Goal: Task Accomplishment & Management: Use online tool/utility

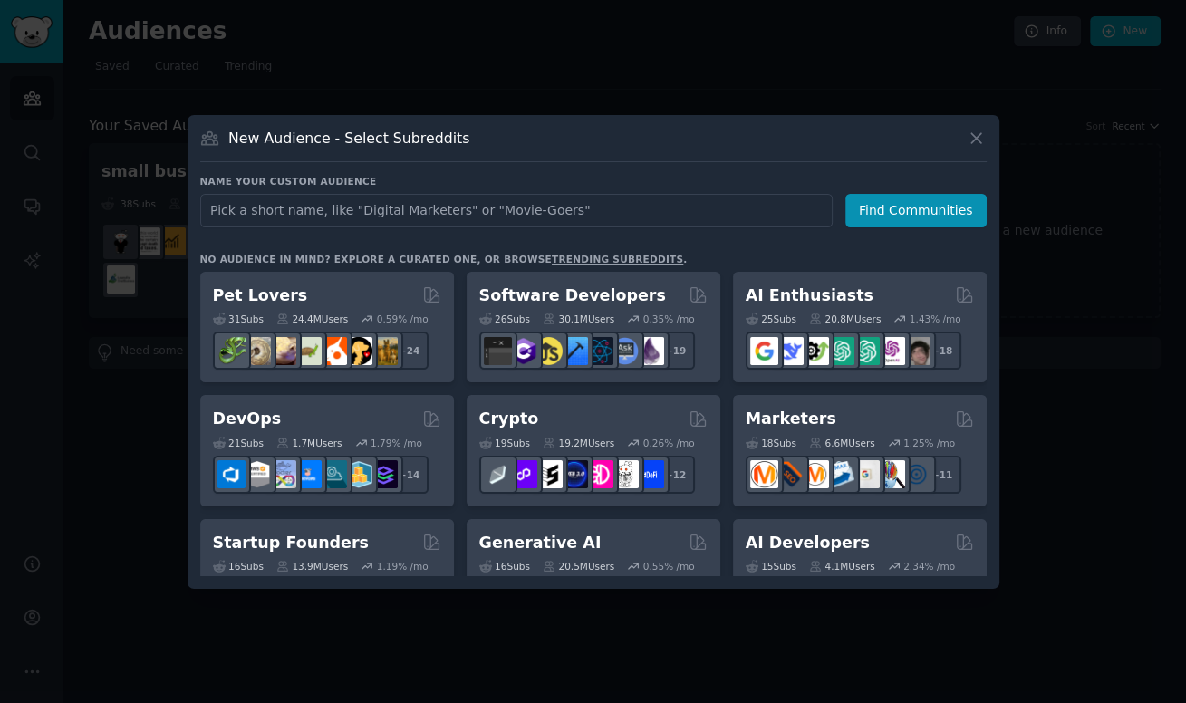
click at [661, 217] on input "text" at bounding box center [516, 211] width 632 height 34
type input "D"
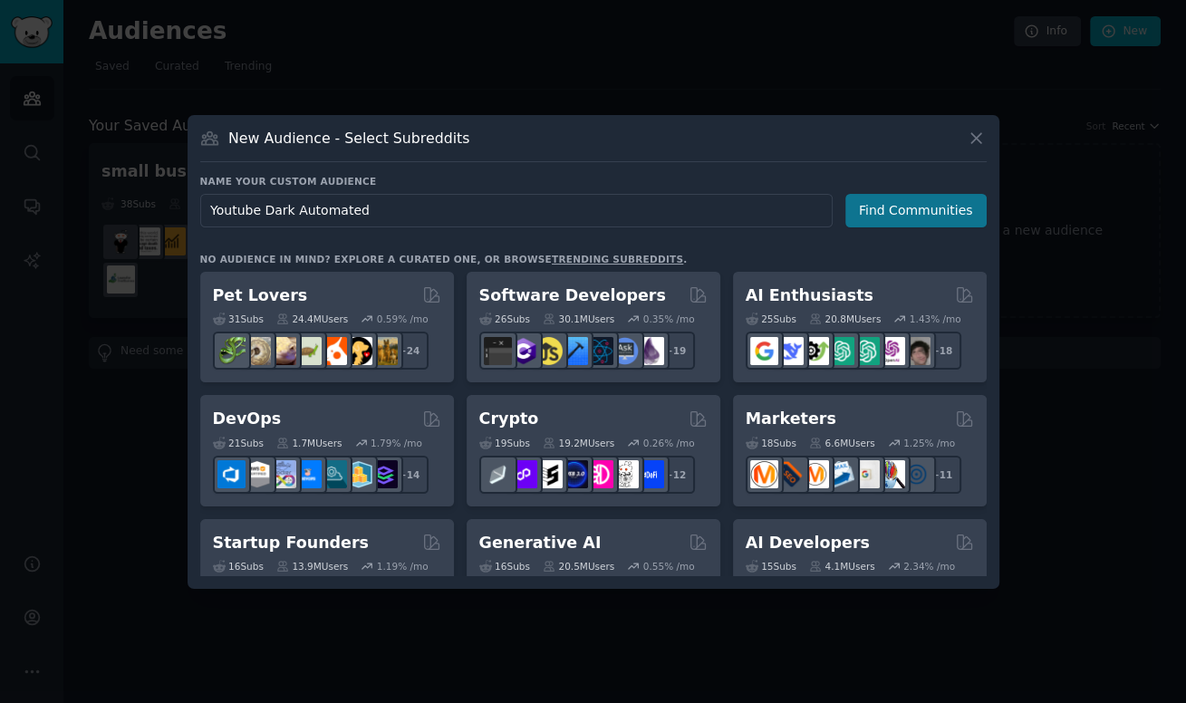
type input "Youtube Dark Automated"
click at [918, 223] on button "Find Communities" at bounding box center [915, 211] width 141 height 34
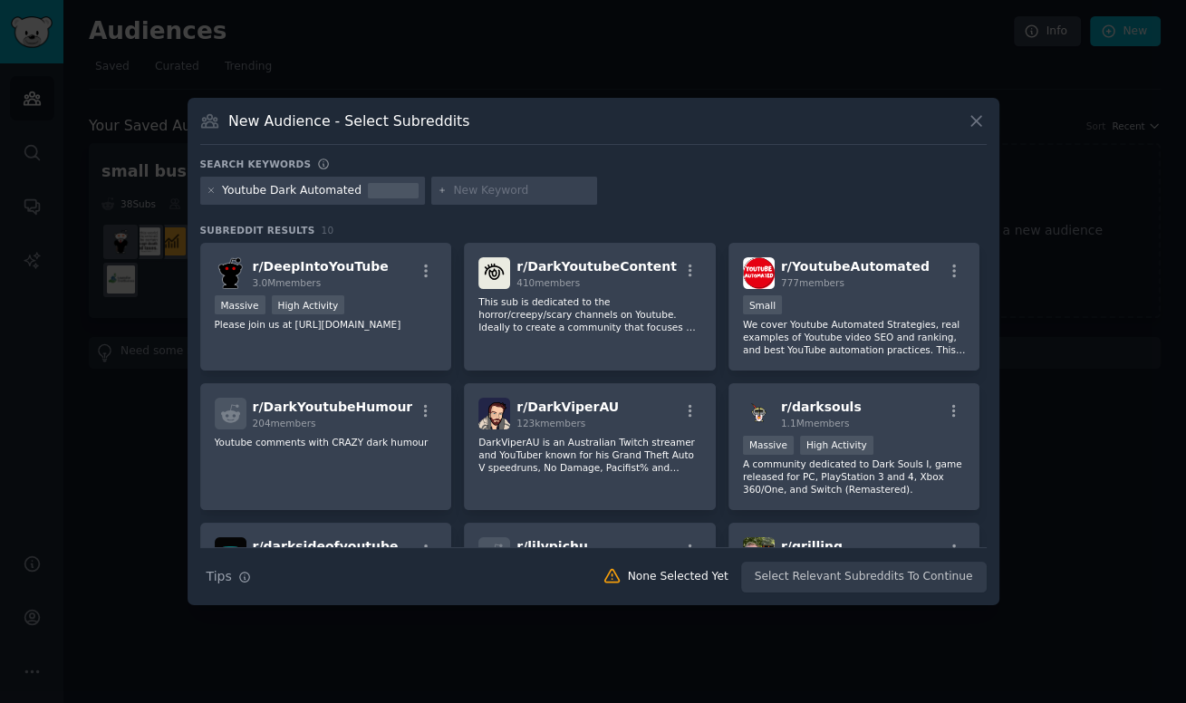
click at [205, 194] on div "Youtube Dark Automated" at bounding box center [312, 191] width 225 height 29
click at [216, 189] on div "Youtube Dark Automated" at bounding box center [312, 191] width 225 height 29
click at [209, 189] on icon at bounding box center [210, 190] width 5 height 5
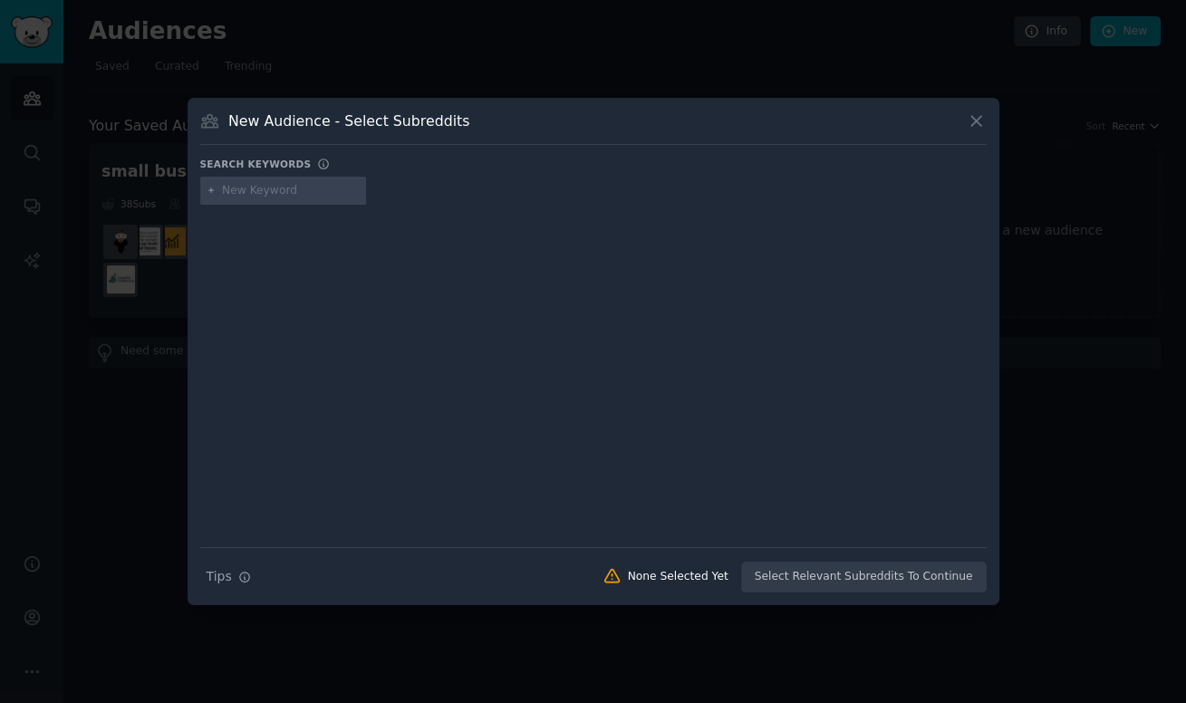
click at [277, 186] on input "text" at bounding box center [291, 191] width 138 height 16
type input "Youtube"
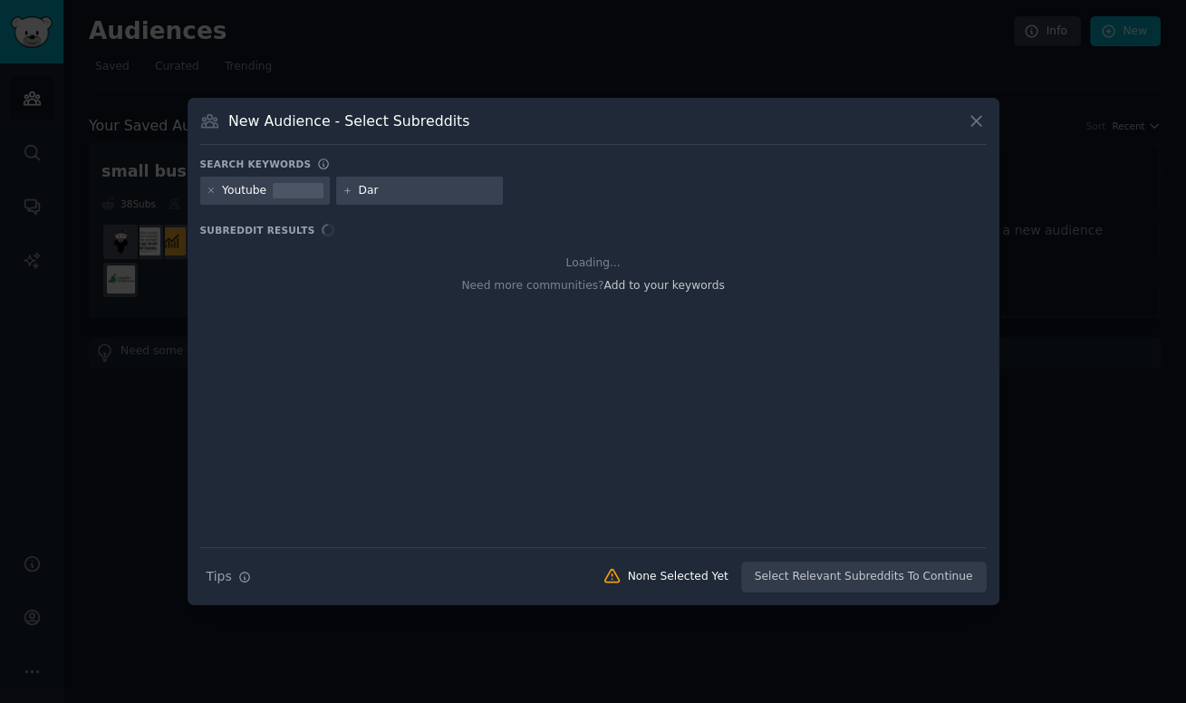
type input "Dark"
type input "N8N"
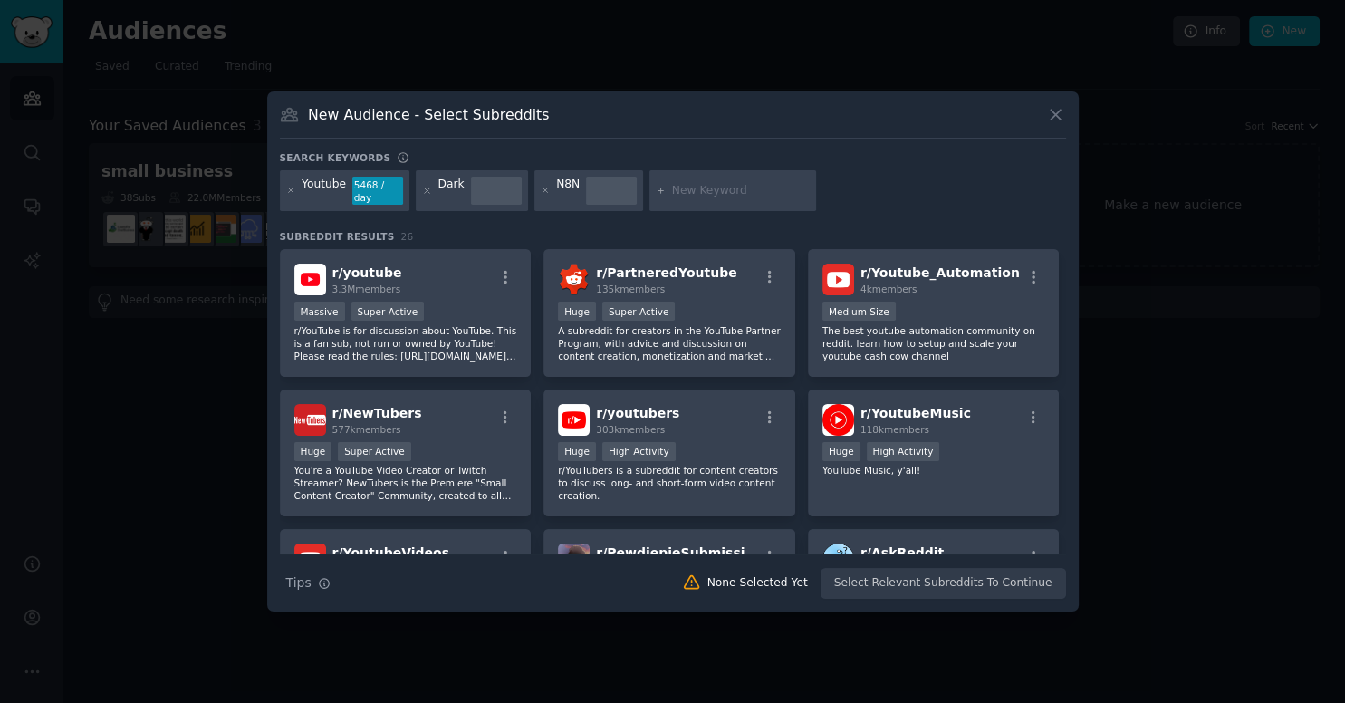
click at [194, 494] on div at bounding box center [672, 351] width 1345 height 703
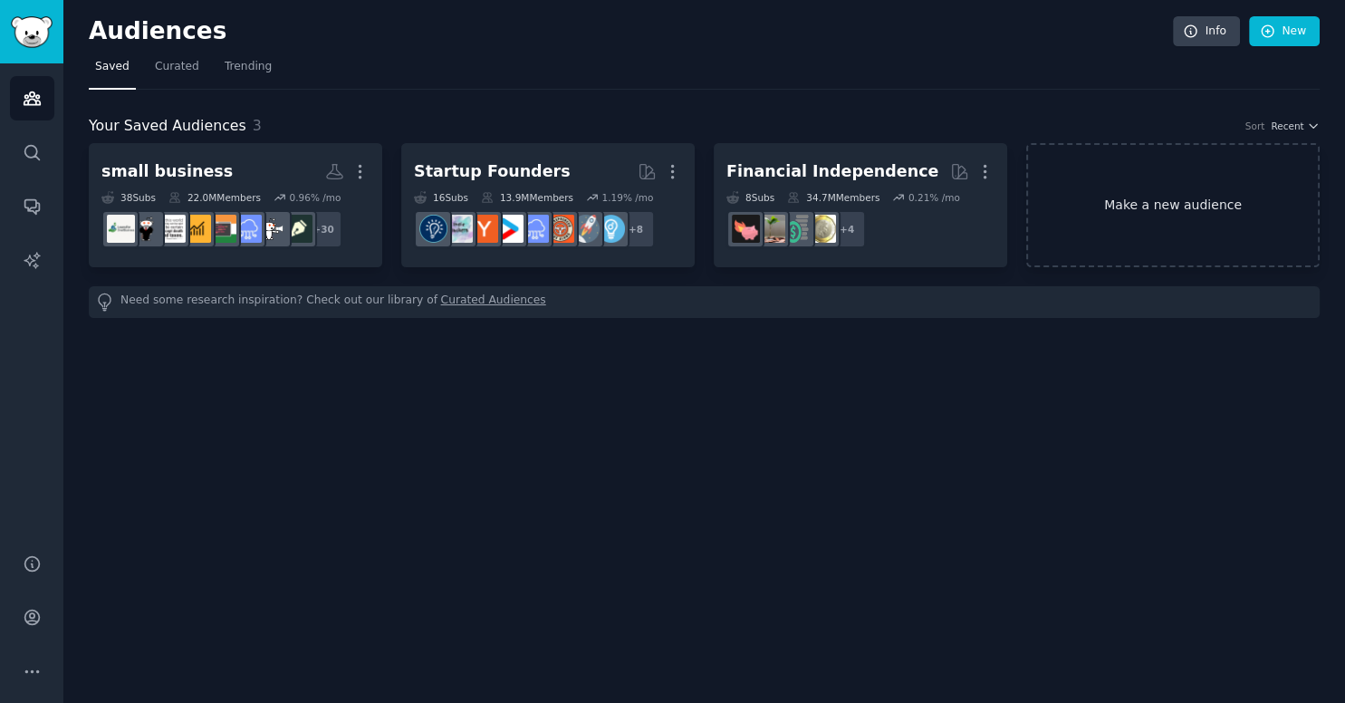
click at [1165, 213] on link "Make a new audience" at bounding box center [1172, 205] width 293 height 124
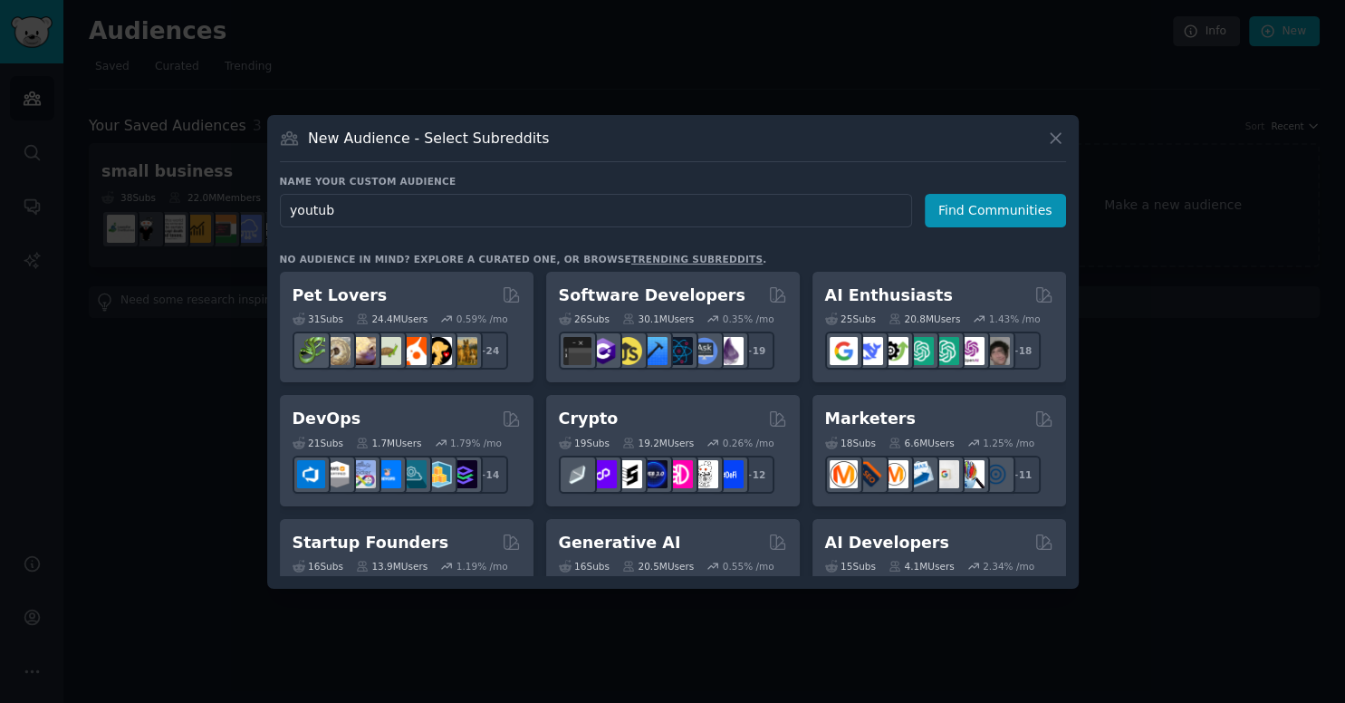
type input "youtube"
click button "Find Communities" at bounding box center [995, 211] width 141 height 34
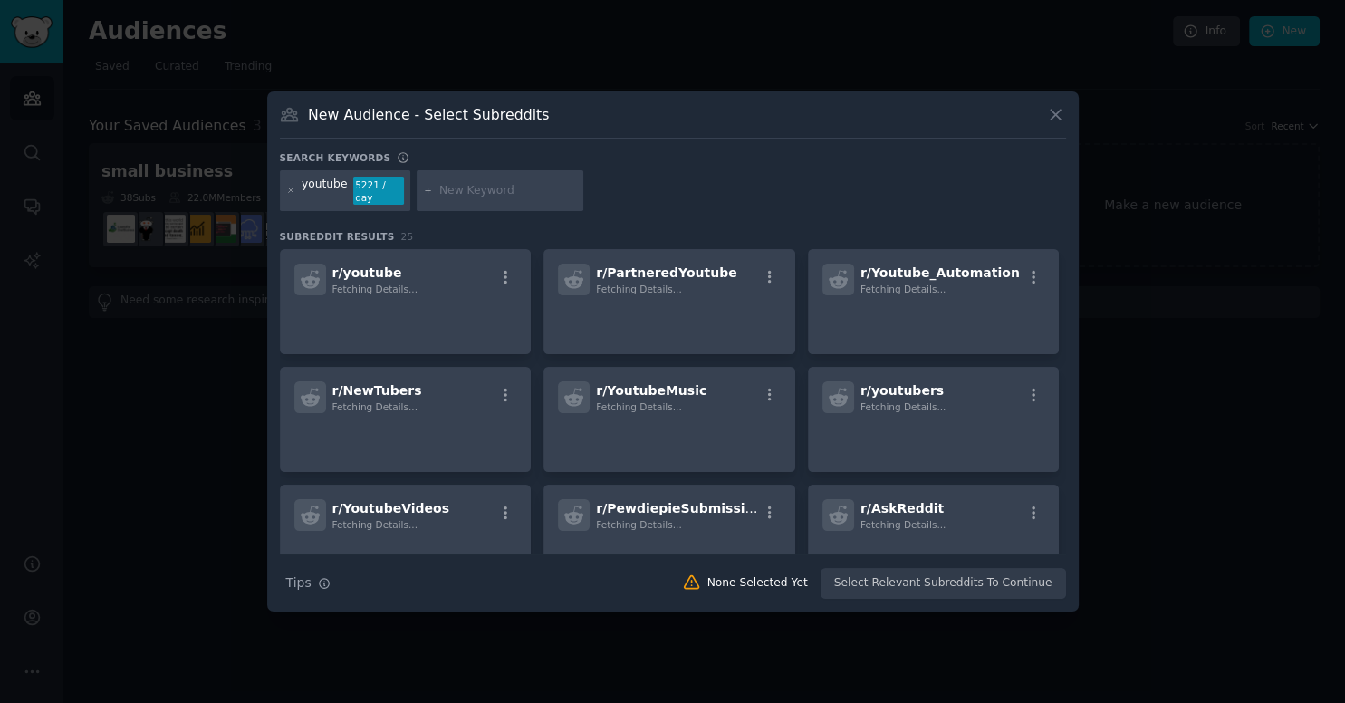
click at [473, 192] on input "text" at bounding box center [508, 191] width 138 height 16
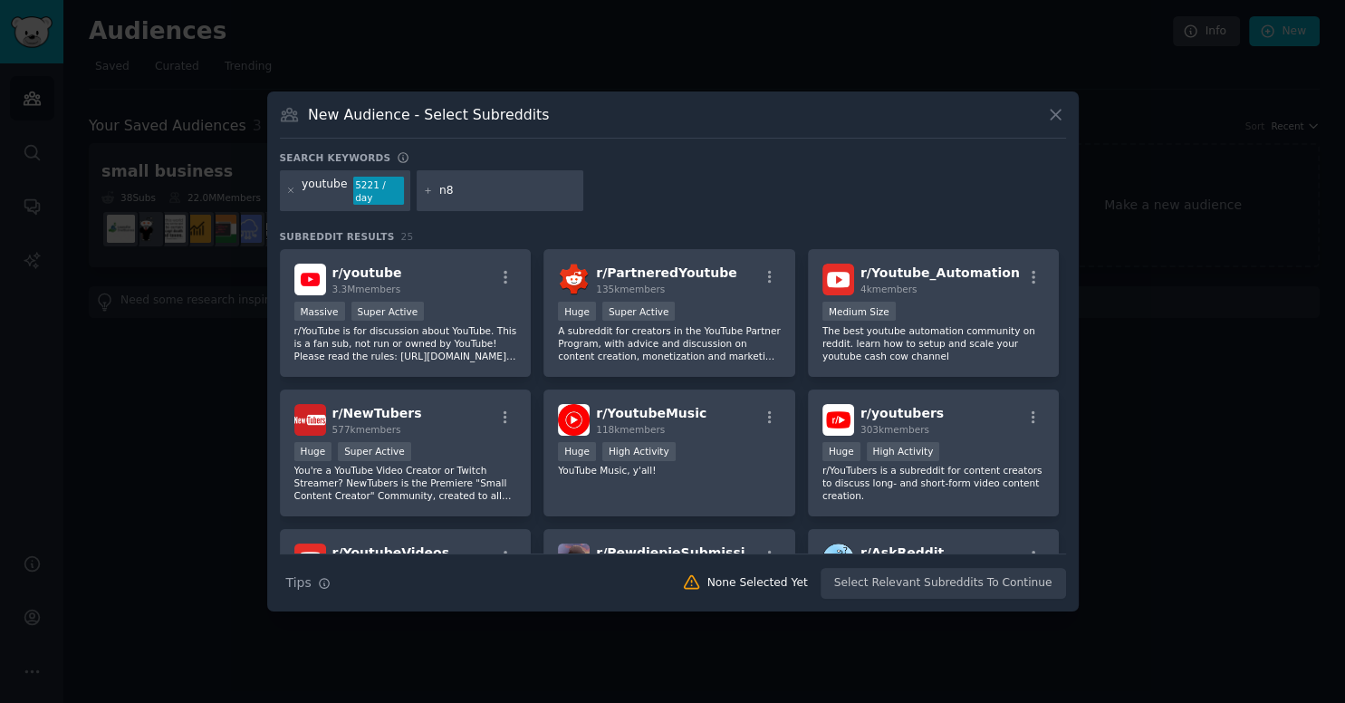
type input "n8n"
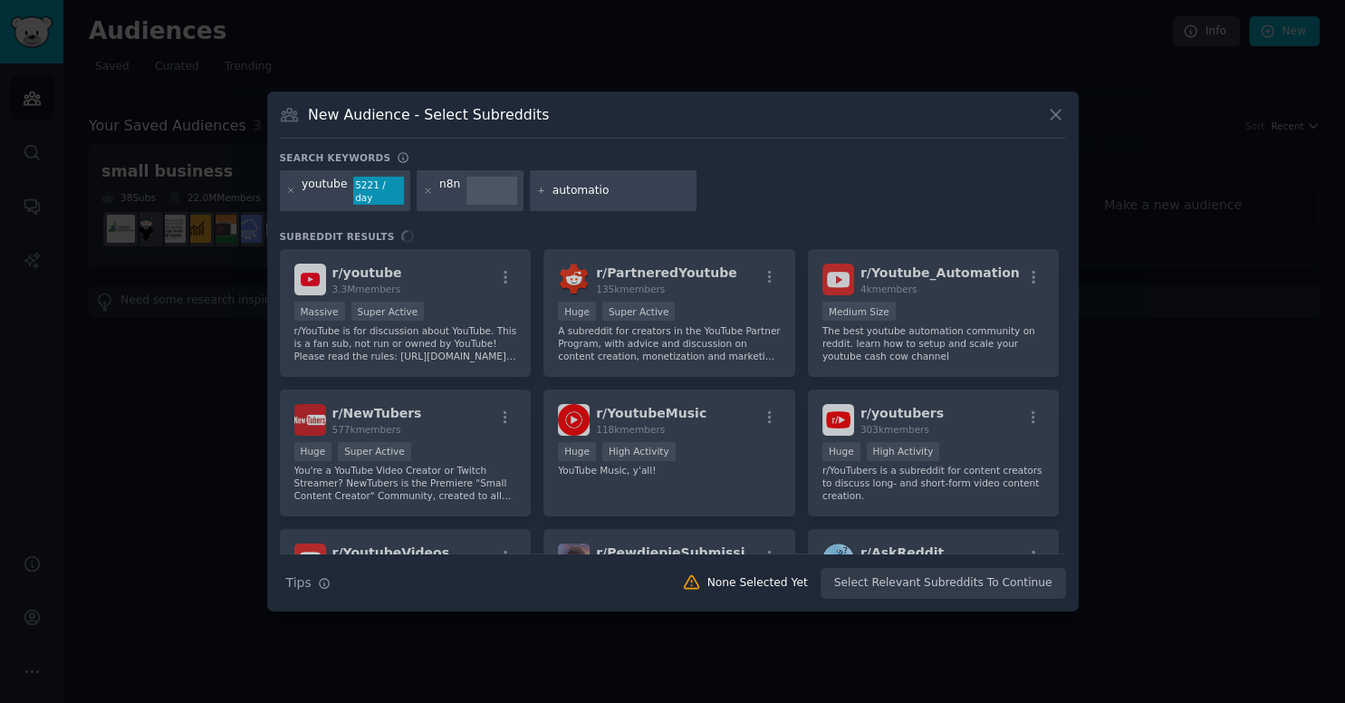
type input "automation"
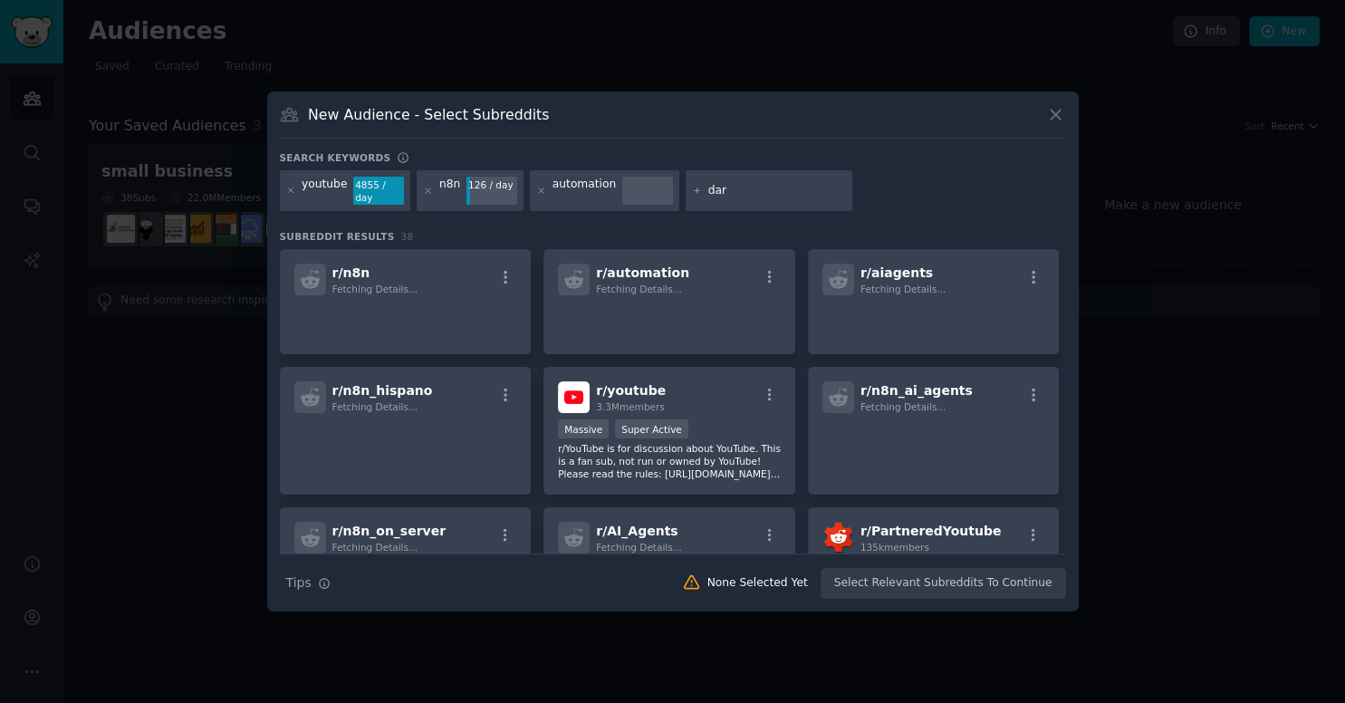
type input "dark"
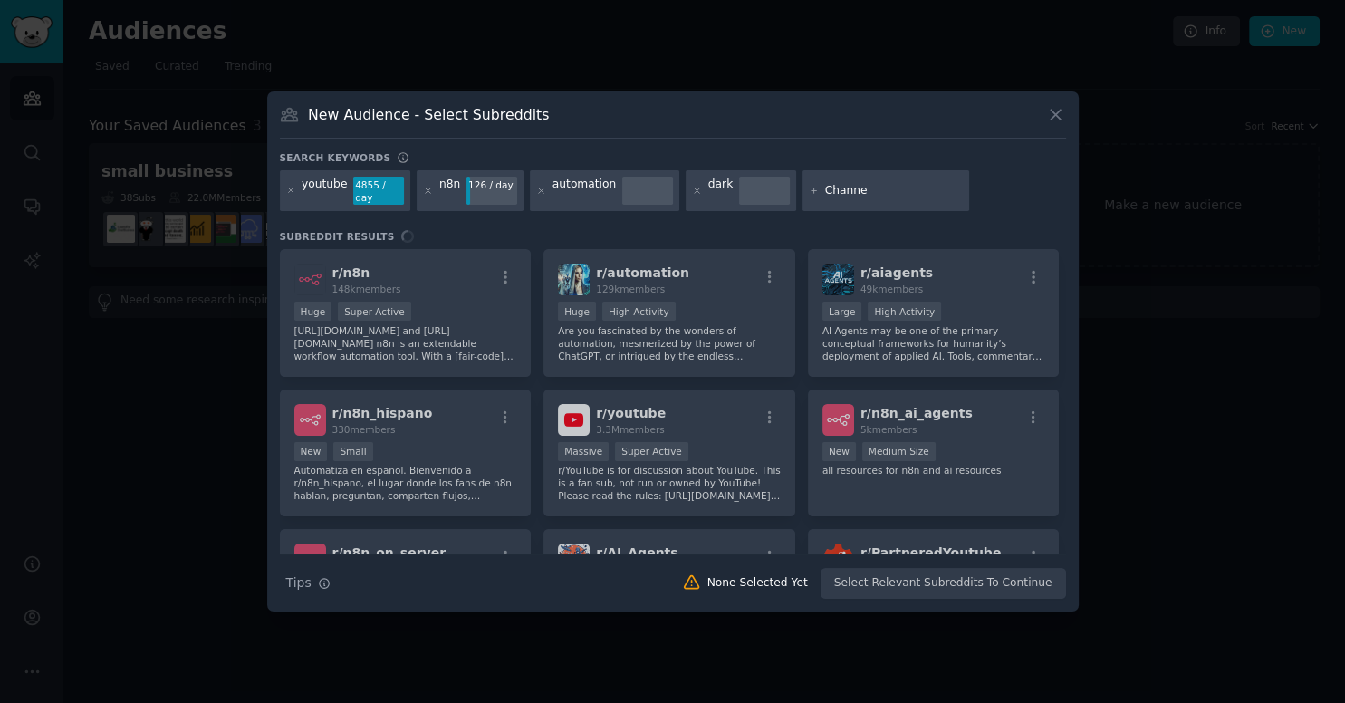
type input "Channel"
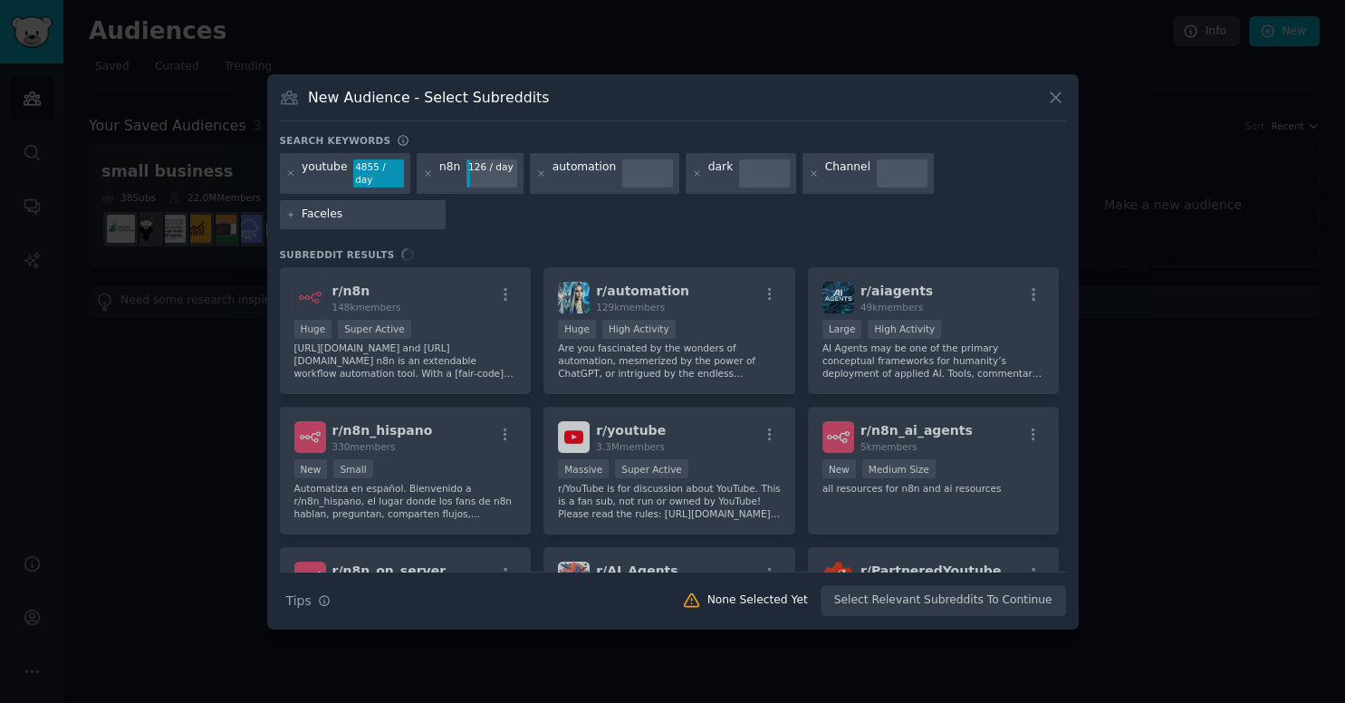
type input "Faceless"
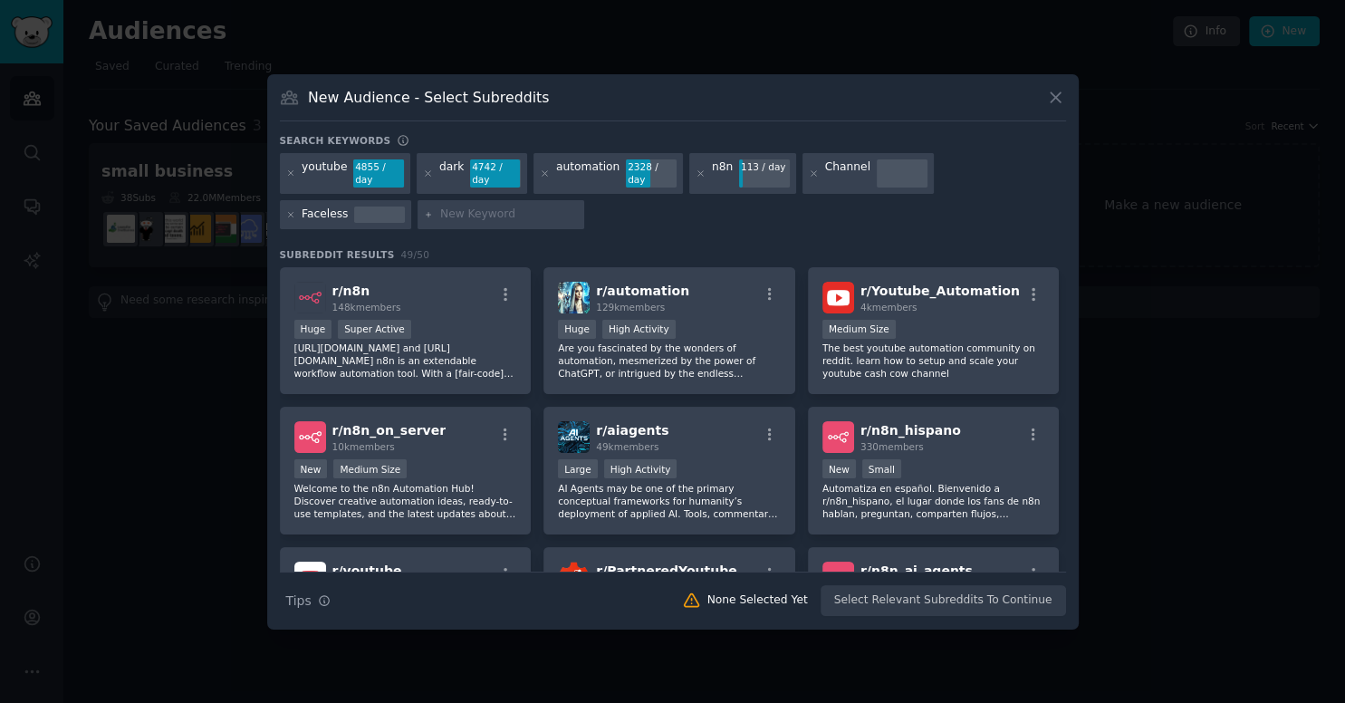
click at [860, 210] on div "youtube 4855 / day dark 4742 / day automation 2328 / day n8n 113 / day Channel …" at bounding box center [673, 194] width 786 height 82
click at [840, 207] on div "youtube 4855 / day dark 4742 / day automation 2328 / day n8n 113 / day Channel …" at bounding box center [673, 194] width 786 height 82
click at [486, 327] on div "Huge Super Active" at bounding box center [405, 331] width 223 height 23
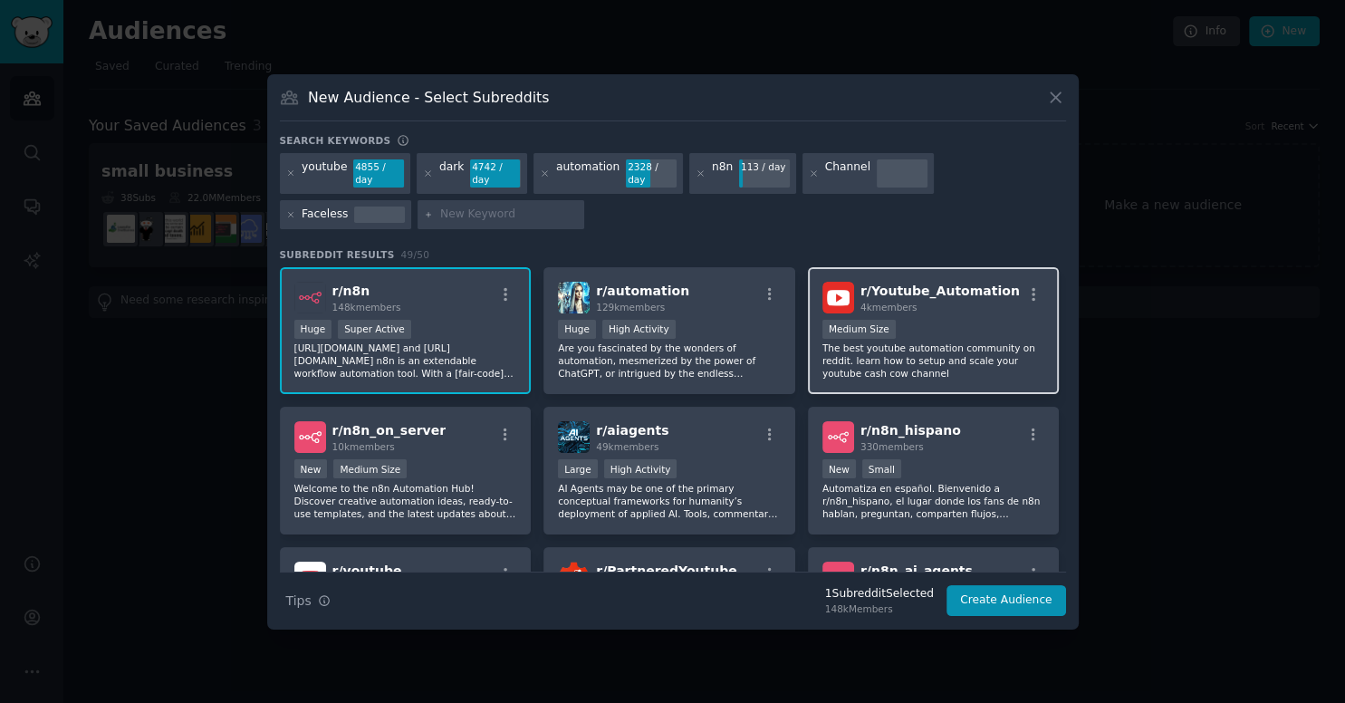
click at [929, 324] on div "Medium Size" at bounding box center [933, 331] width 223 height 23
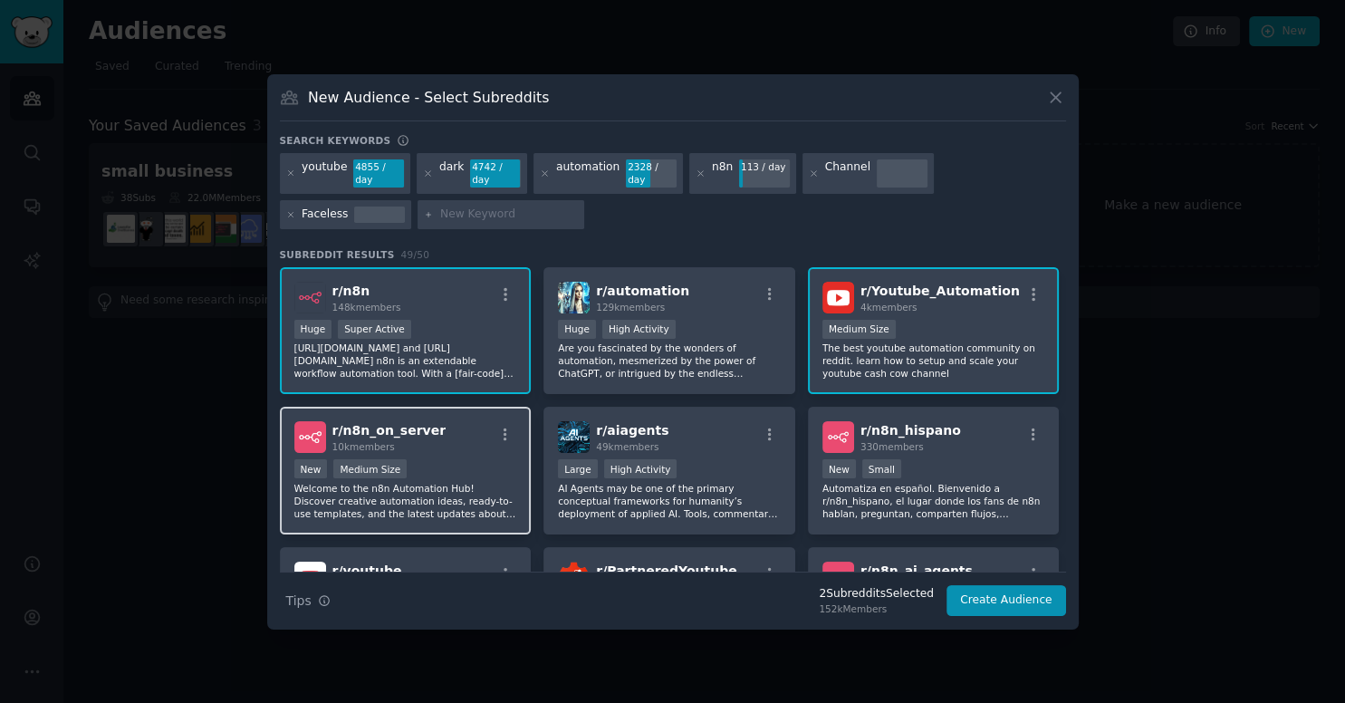
click at [469, 437] on div "r/ n8n_on_server 10k members" at bounding box center [405, 437] width 223 height 32
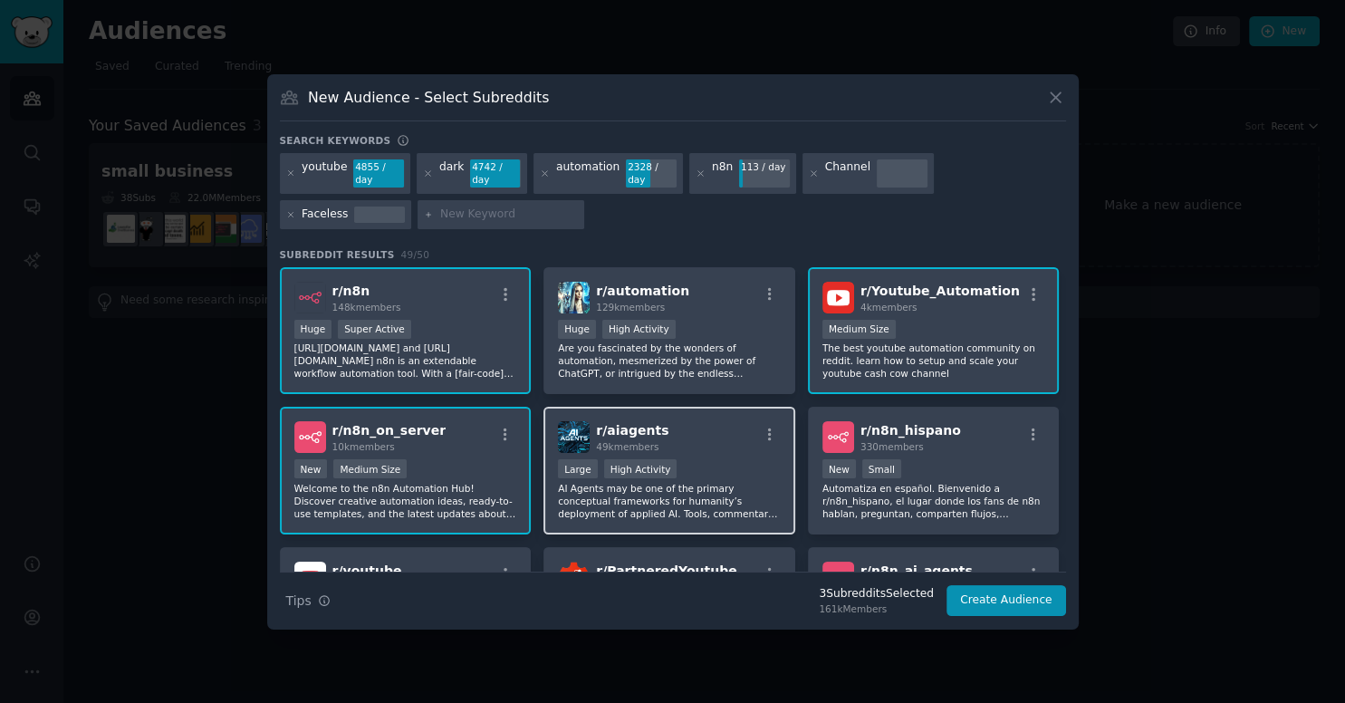
click at [734, 449] on div "r/ aiagents 49k members Large High Activity AI Agents may be one of the primary…" at bounding box center [669, 471] width 252 height 128
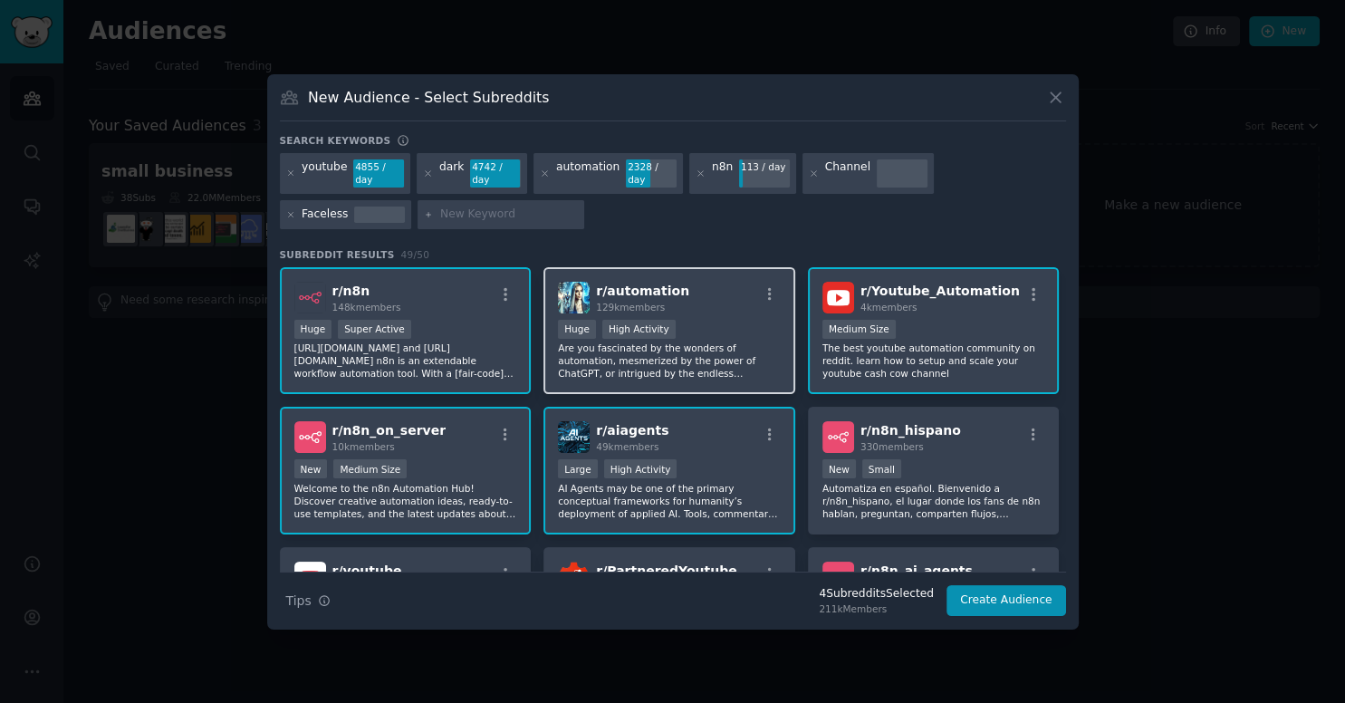
click at [720, 351] on p "Are you fascinated by the wonders of automation, mesmerized by the power of Cha…" at bounding box center [669, 360] width 223 height 38
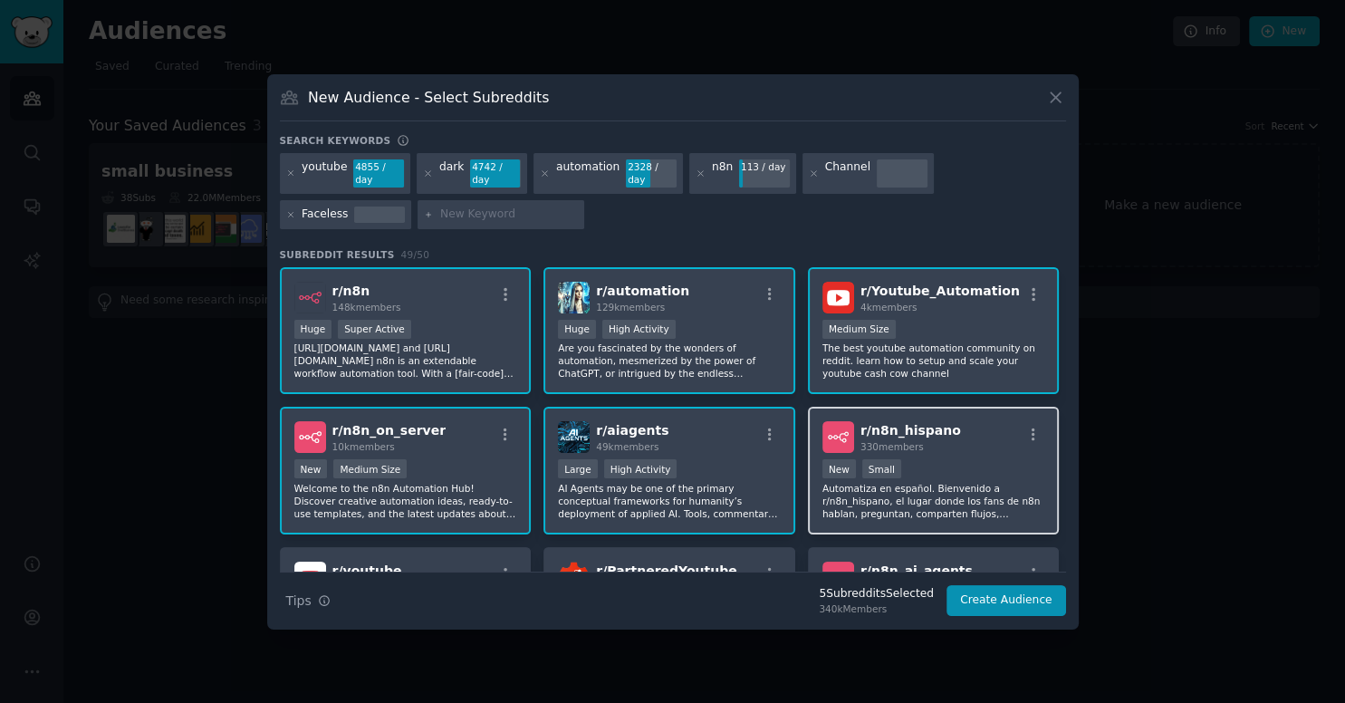
click at [959, 444] on div "r/ n8n_hispano 330 members" at bounding box center [933, 437] width 223 height 32
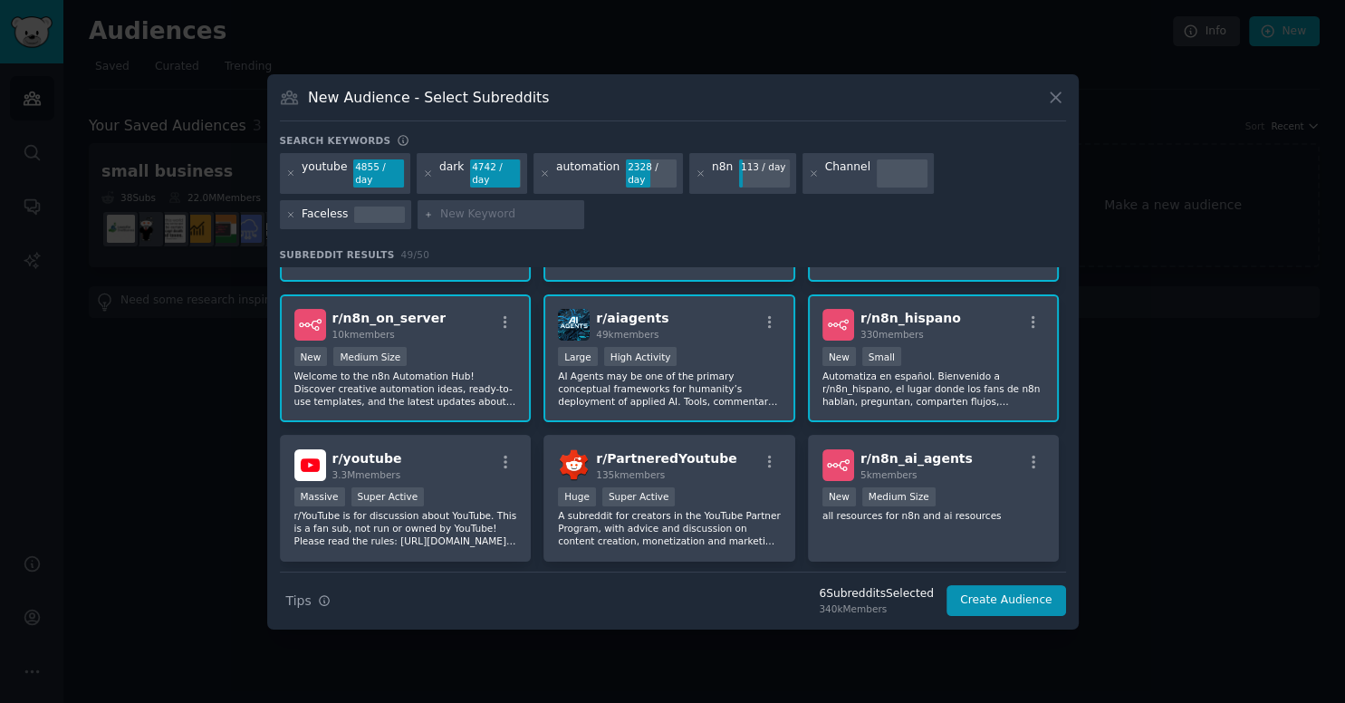
scroll to position [199, 0]
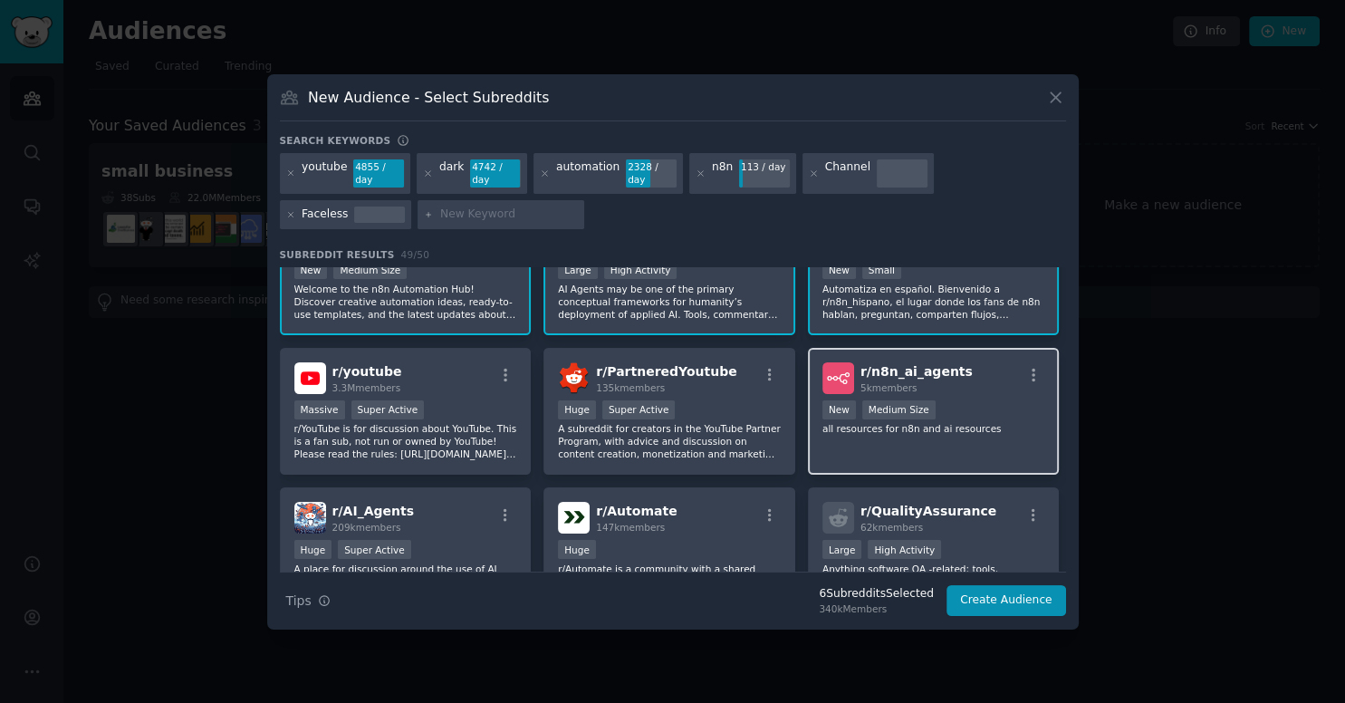
click at [919, 389] on div "r/ n8n_ai_agents 5k members New Medium Size all resources for n8n and ai resour…" at bounding box center [934, 412] width 252 height 128
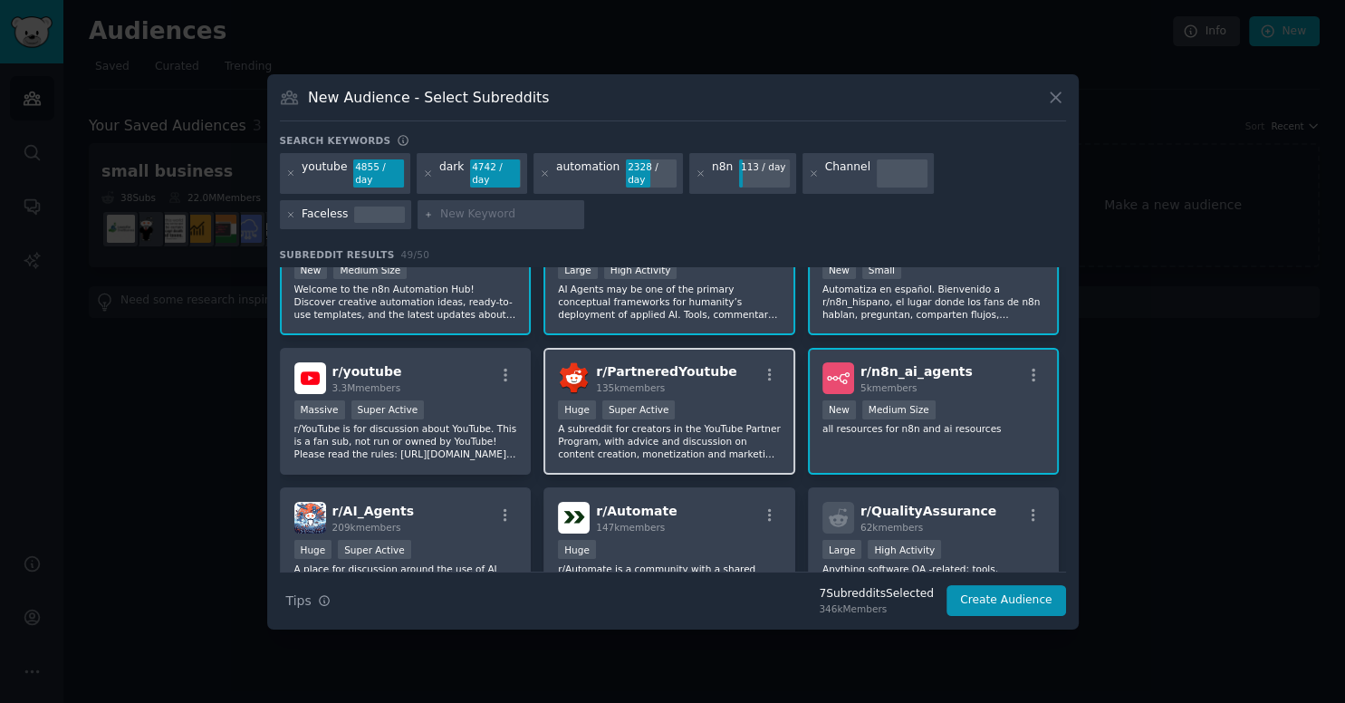
click at [705, 370] on span "r/ PartneredYoutube" at bounding box center [666, 371] width 140 height 14
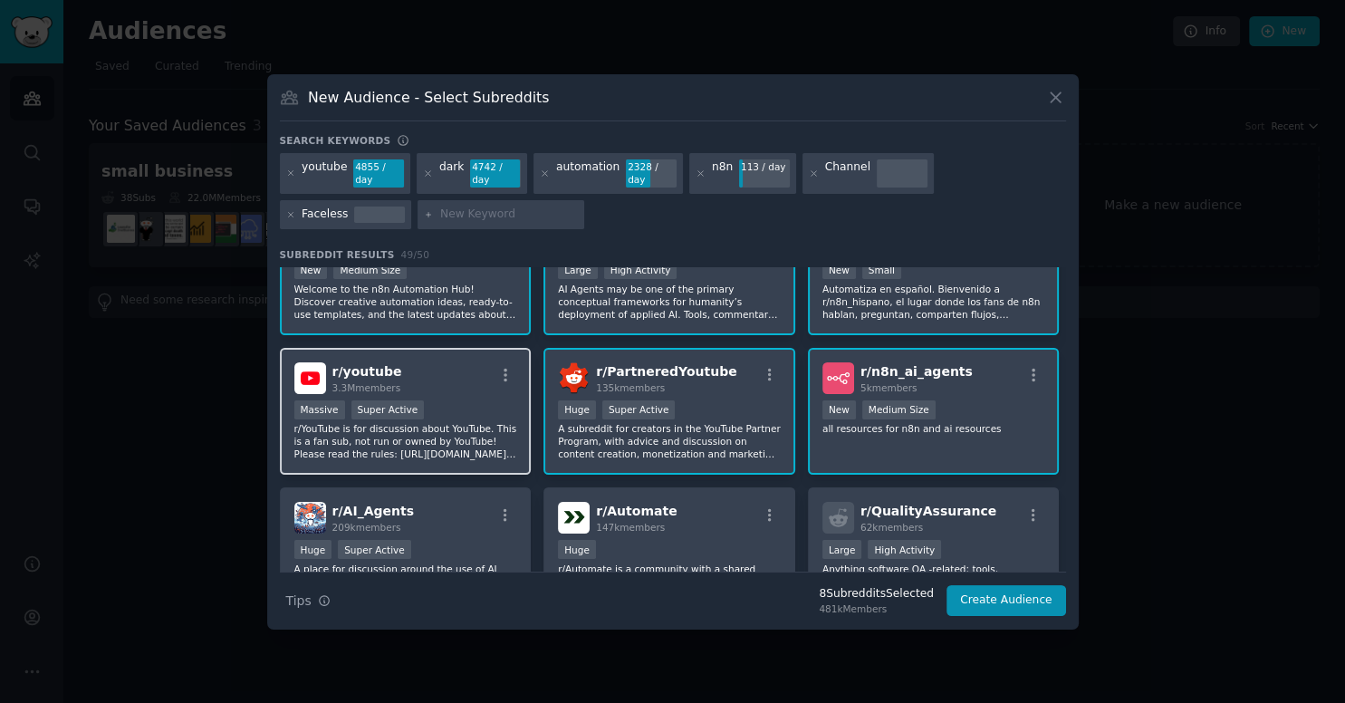
click at [475, 362] on div "r/ youtube 3.3M members" at bounding box center [405, 378] width 223 height 32
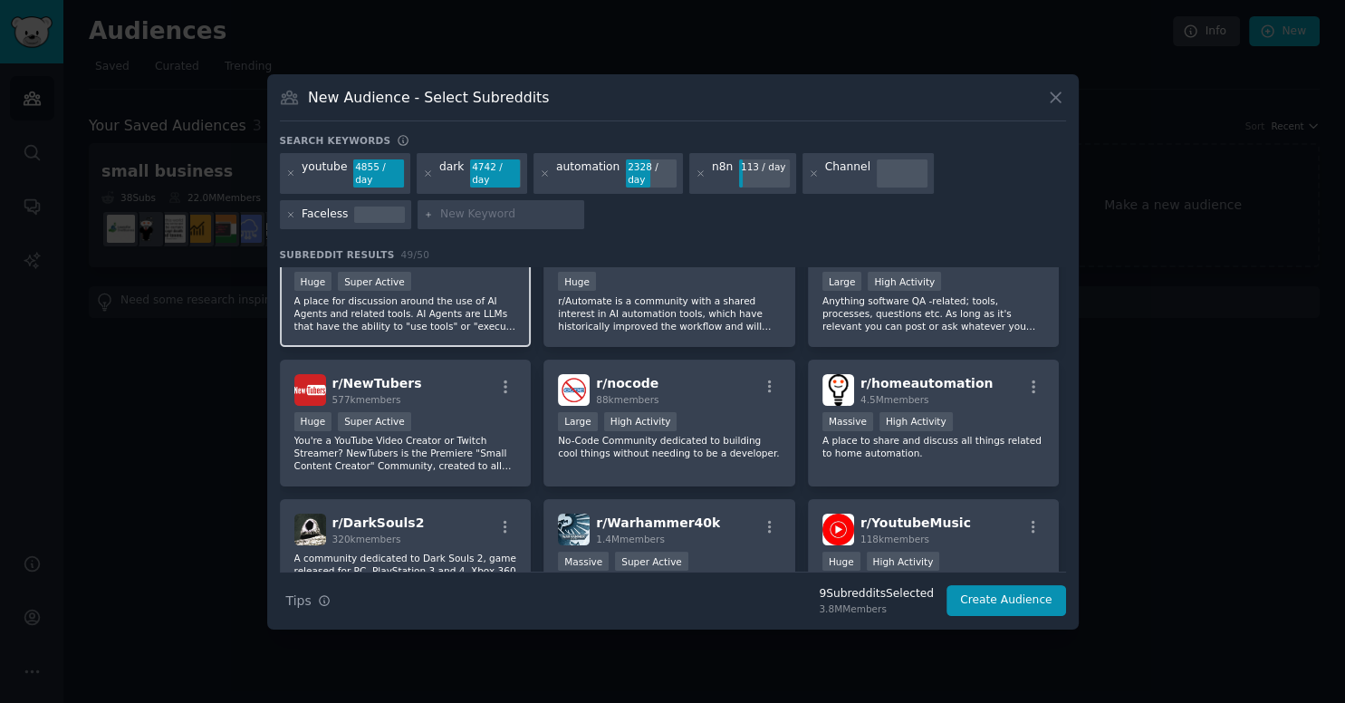
scroll to position [394, 0]
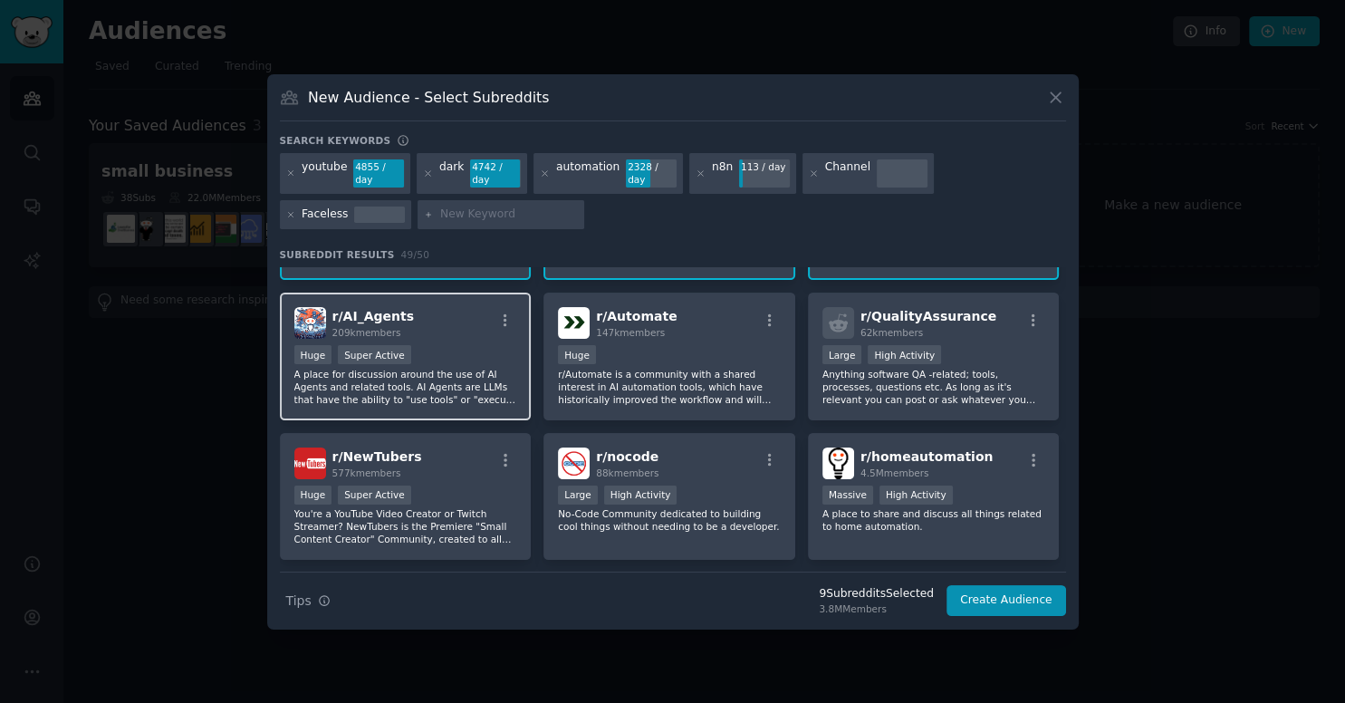
click at [473, 317] on div "r/ AI_Agents 209k members" at bounding box center [405, 323] width 223 height 32
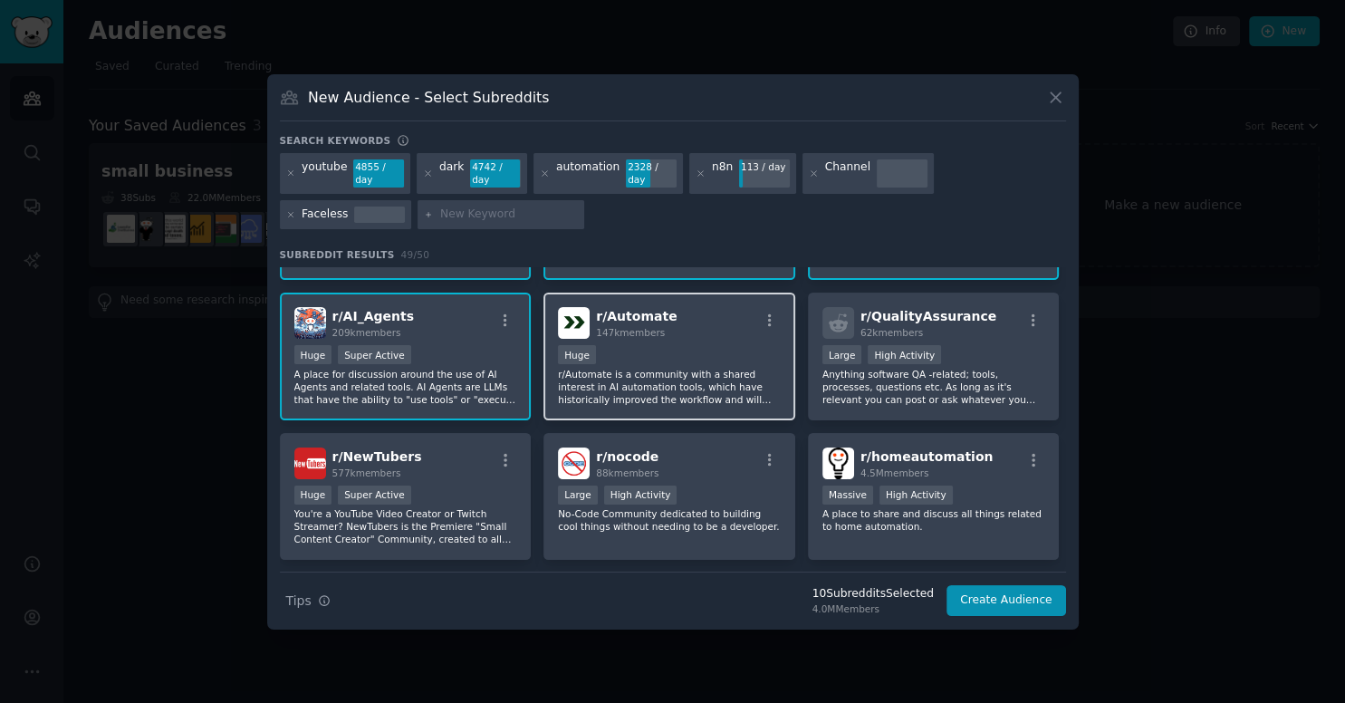
click at [690, 345] on div "100,000 - 1,000,000 members Huge" at bounding box center [669, 356] width 223 height 23
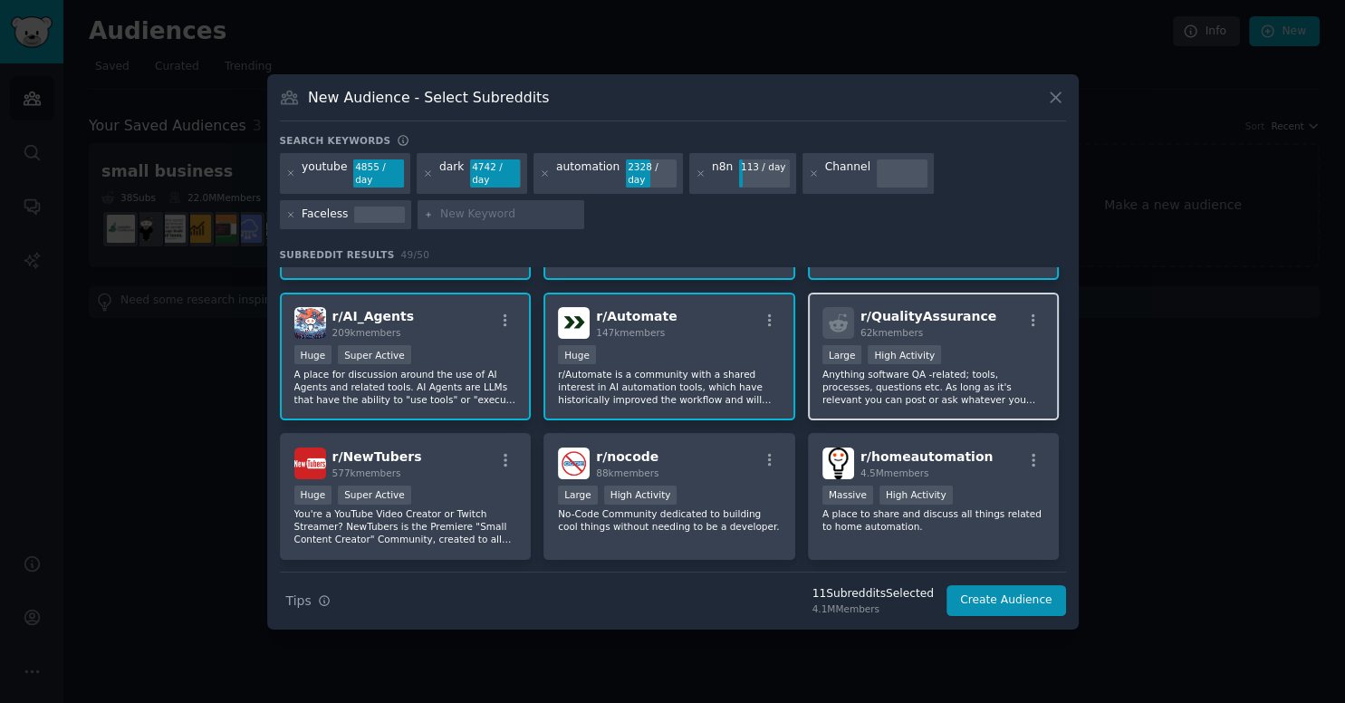
click at [991, 350] on div "10,000 - 100,000 members Large High Activity" at bounding box center [933, 356] width 223 height 23
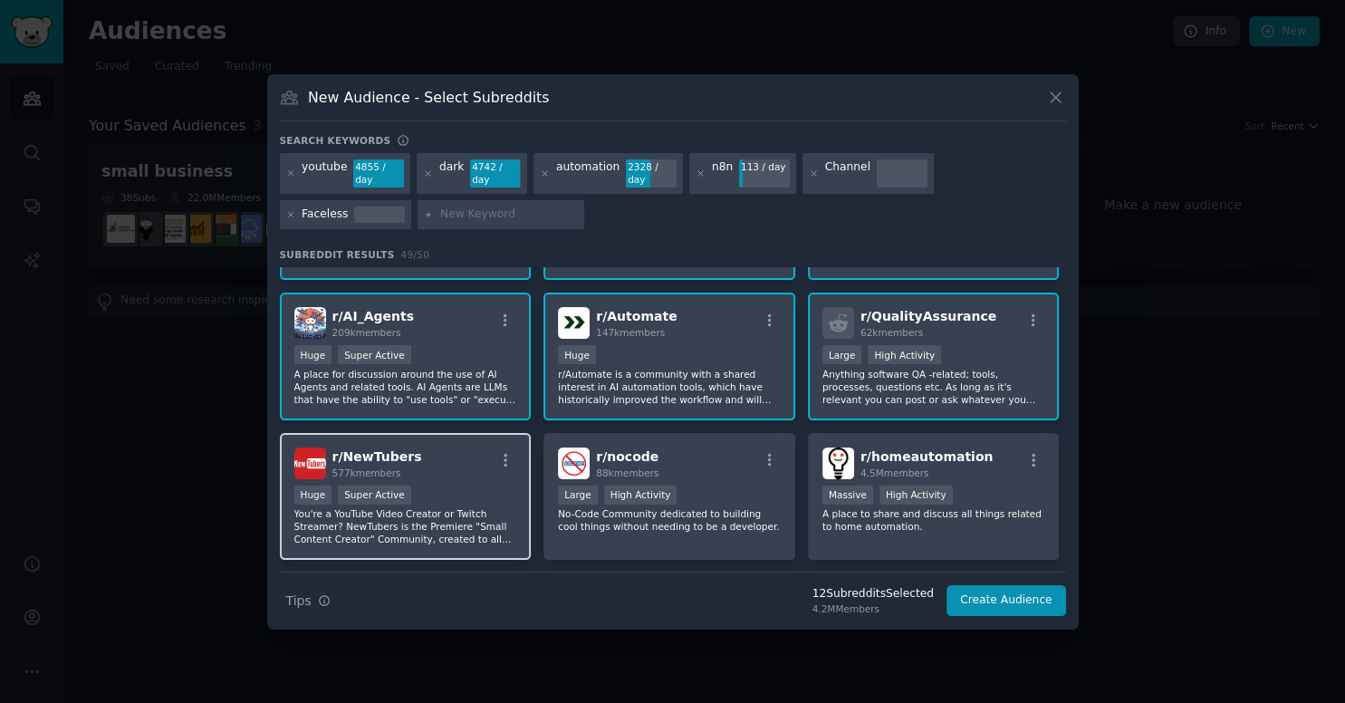
click at [476, 471] on div "r/ NewTubers 577k members Huge Super Active You're a YouTube Video Creator or T…" at bounding box center [406, 497] width 252 height 128
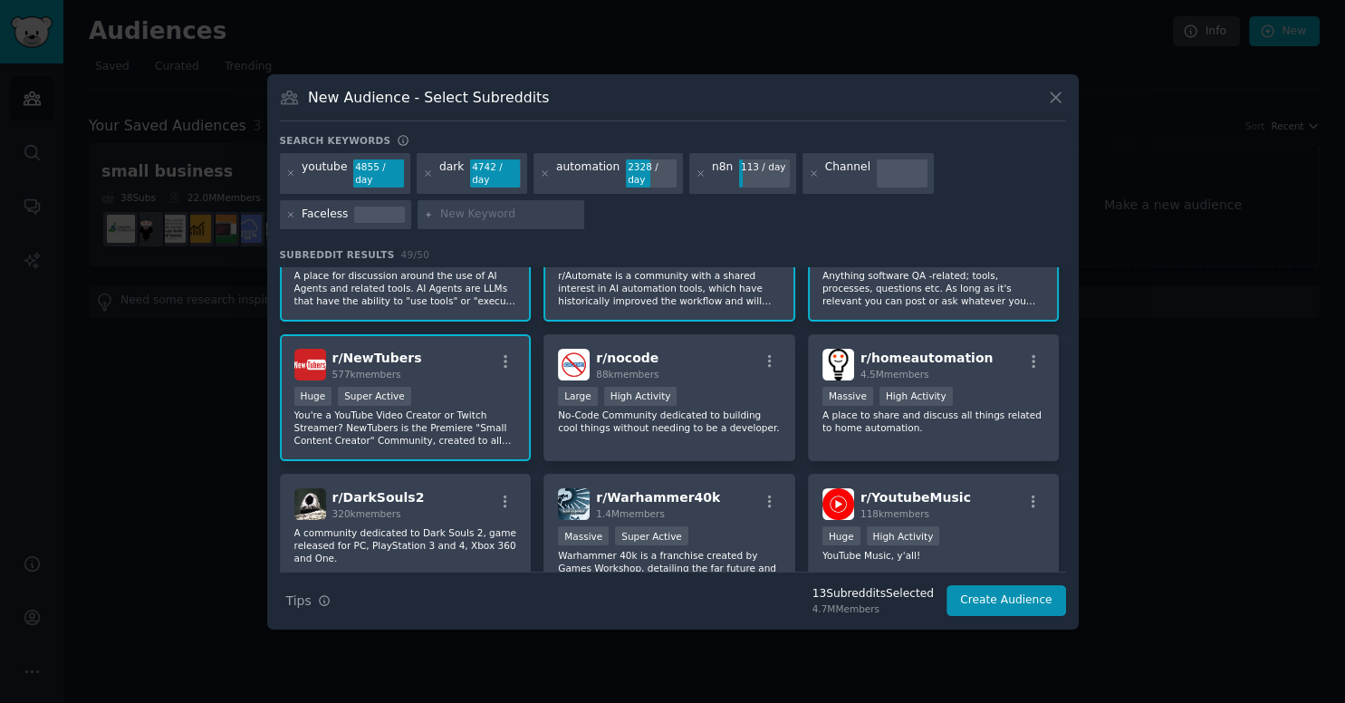
scroll to position [594, 0]
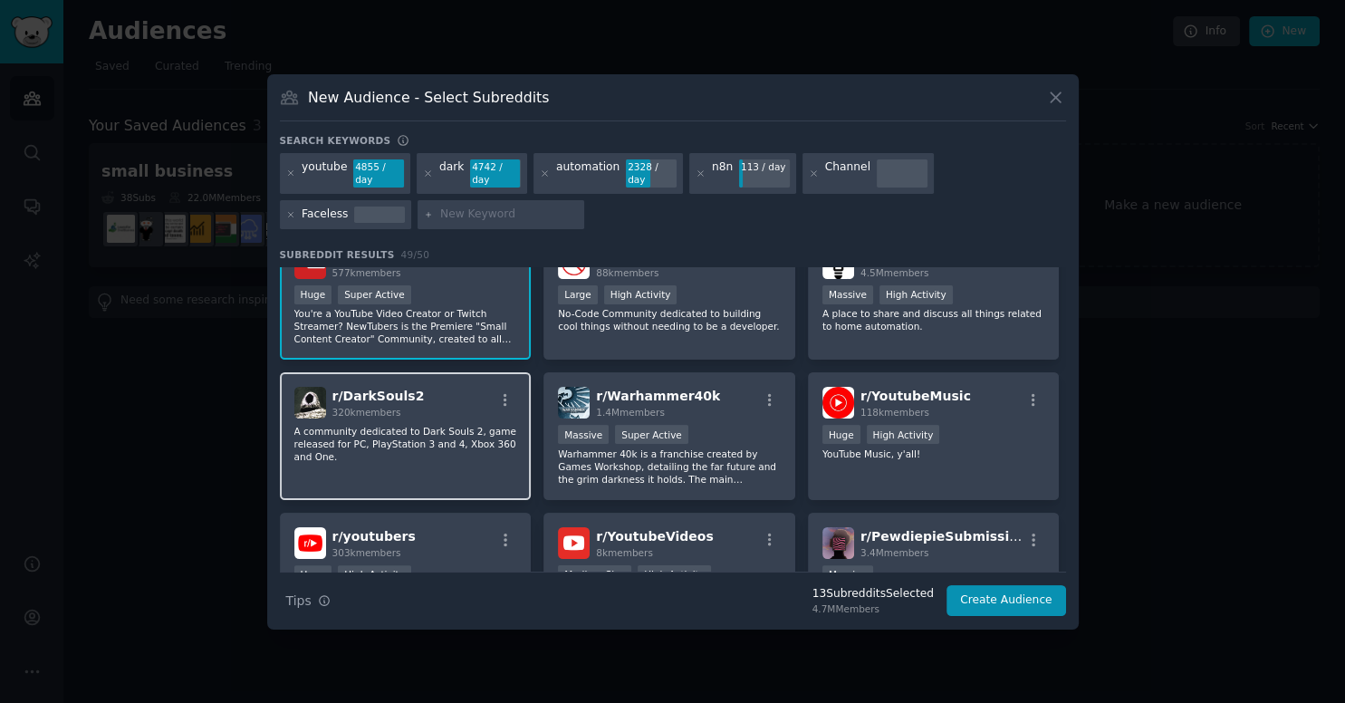
click at [475, 425] on p "A community dedicated to Dark Souls 2, game released for PC, PlayStation 3 and …" at bounding box center [405, 444] width 223 height 38
click at [466, 425] on p "A community dedicated to Dark Souls 2, game released for PC, PlayStation 3 and …" at bounding box center [405, 444] width 223 height 38
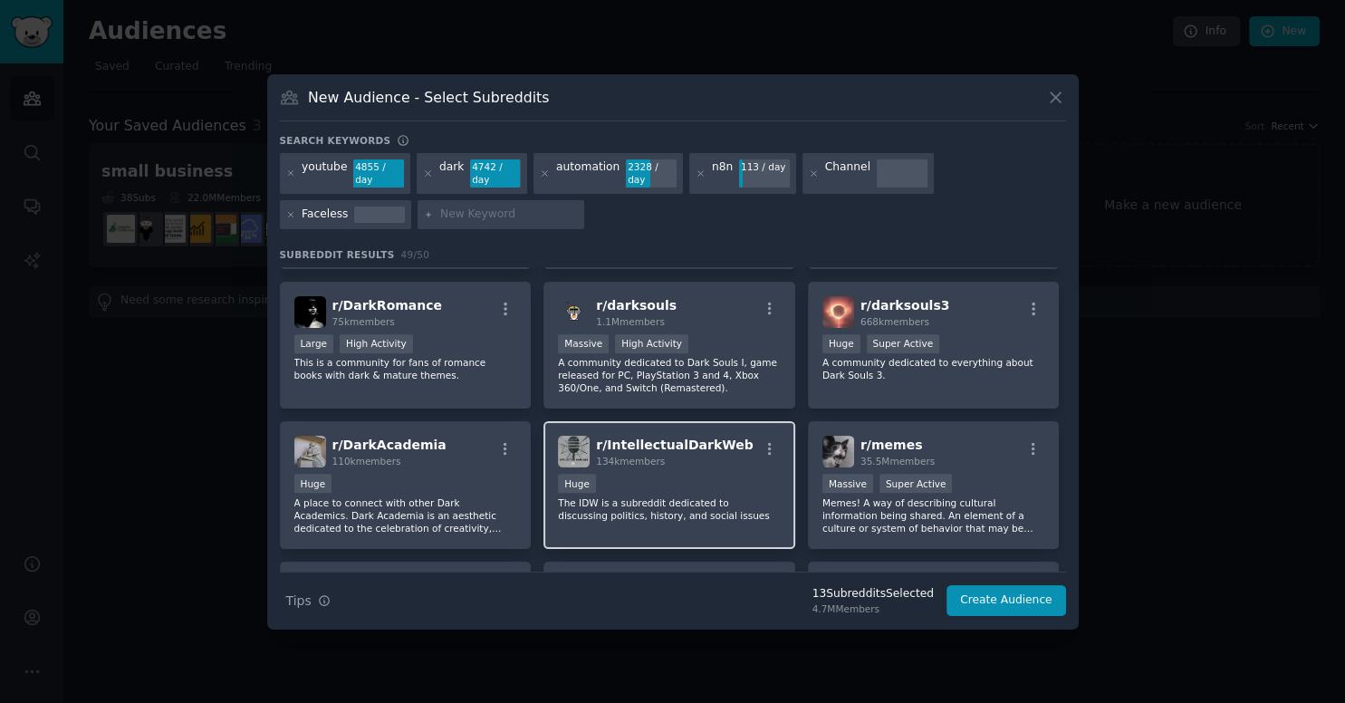
scroll to position [1707, 0]
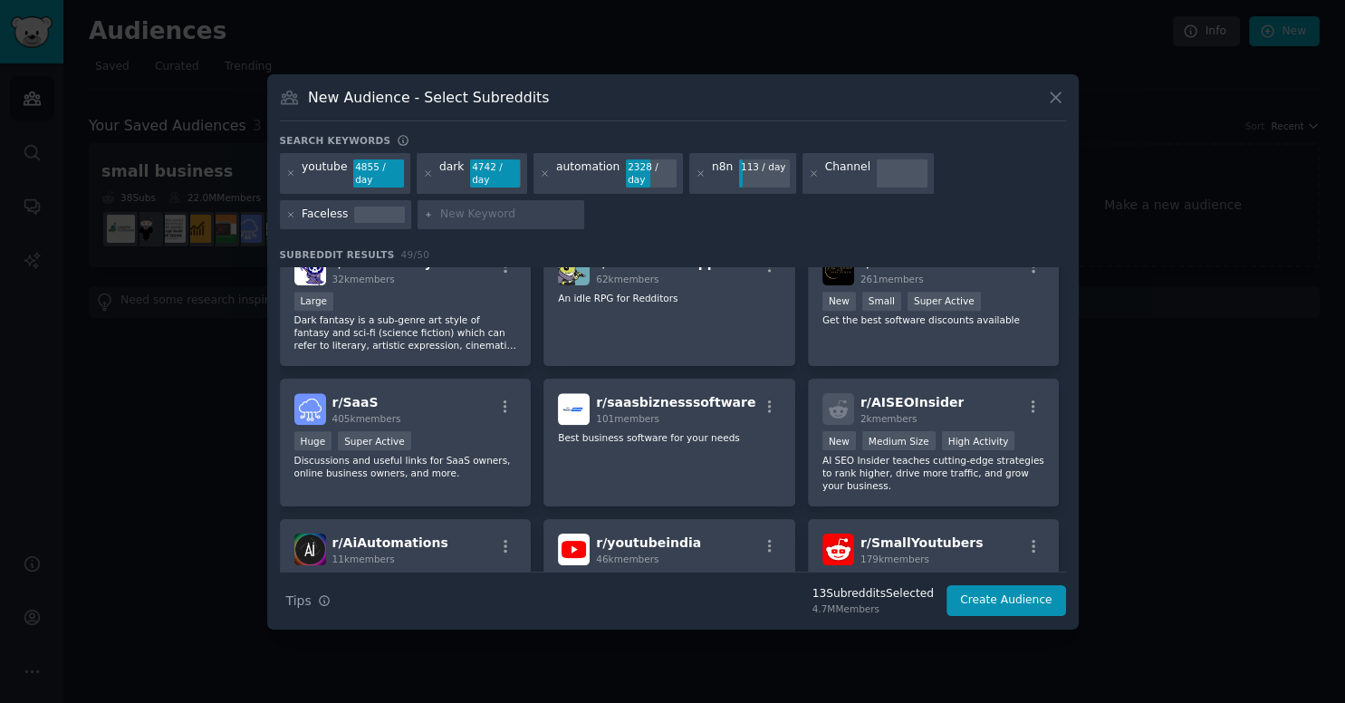
click at [440, 207] on input "text" at bounding box center [509, 215] width 138 height 16
type input "dark channel"
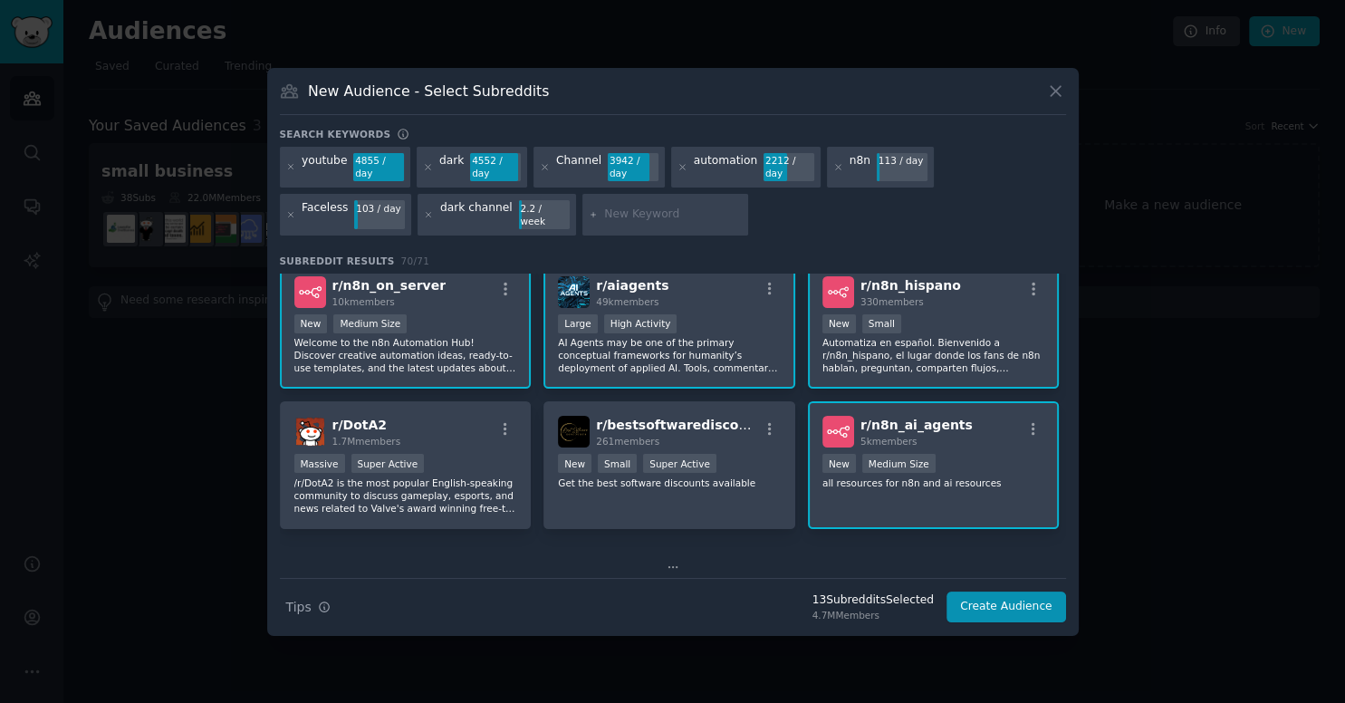
scroll to position [594, 0]
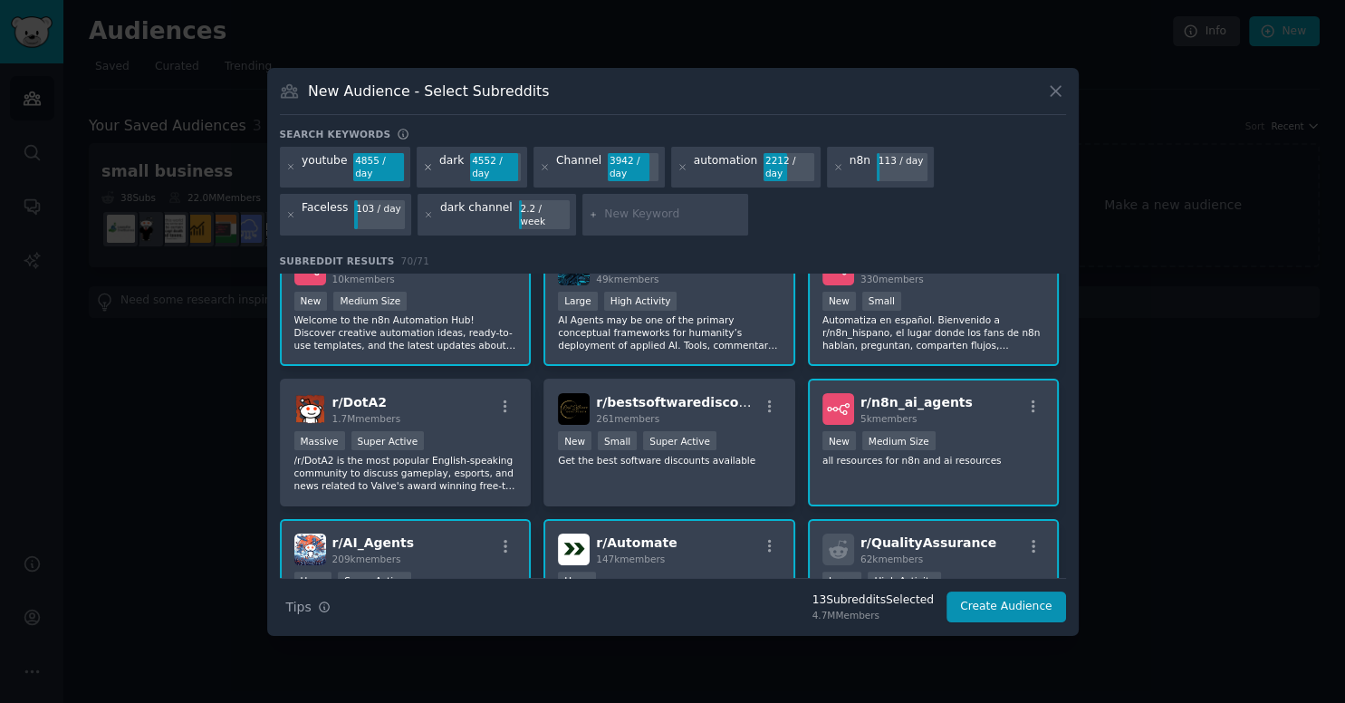
click at [423, 169] on icon at bounding box center [428, 167] width 10 height 10
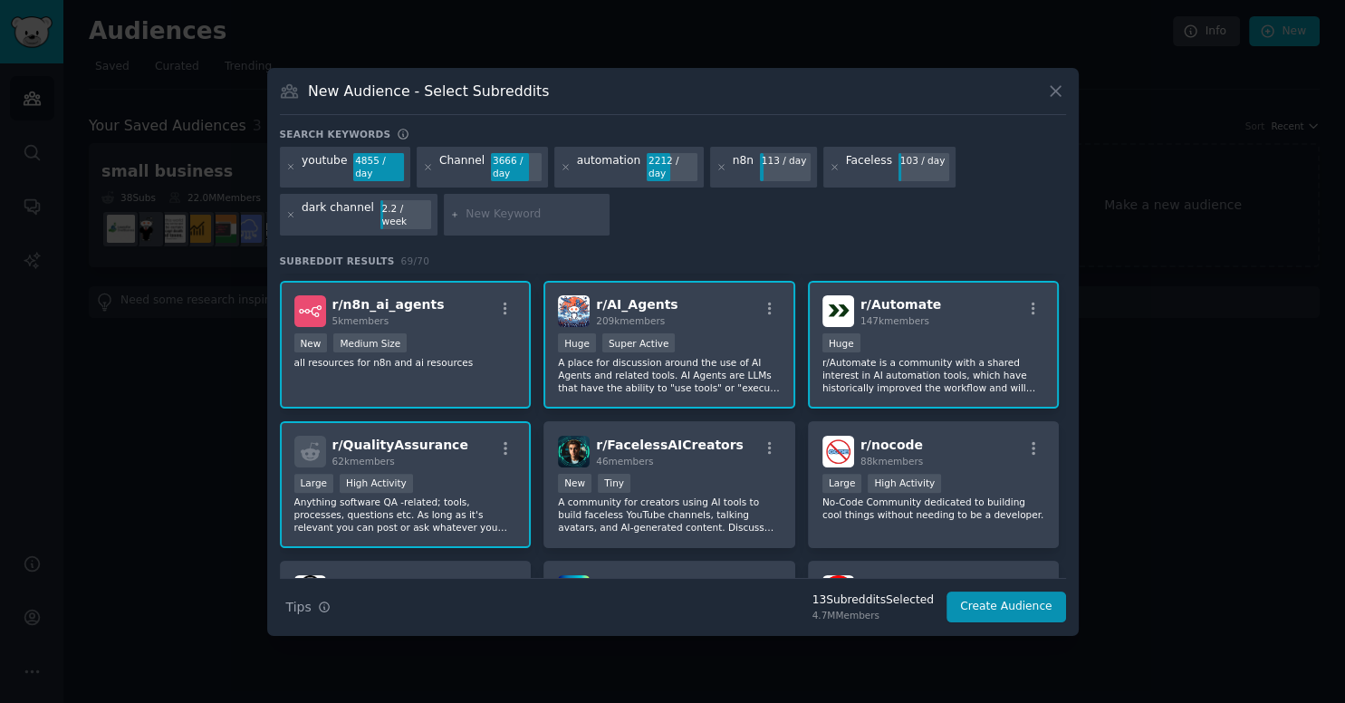
scroll to position [629, 0]
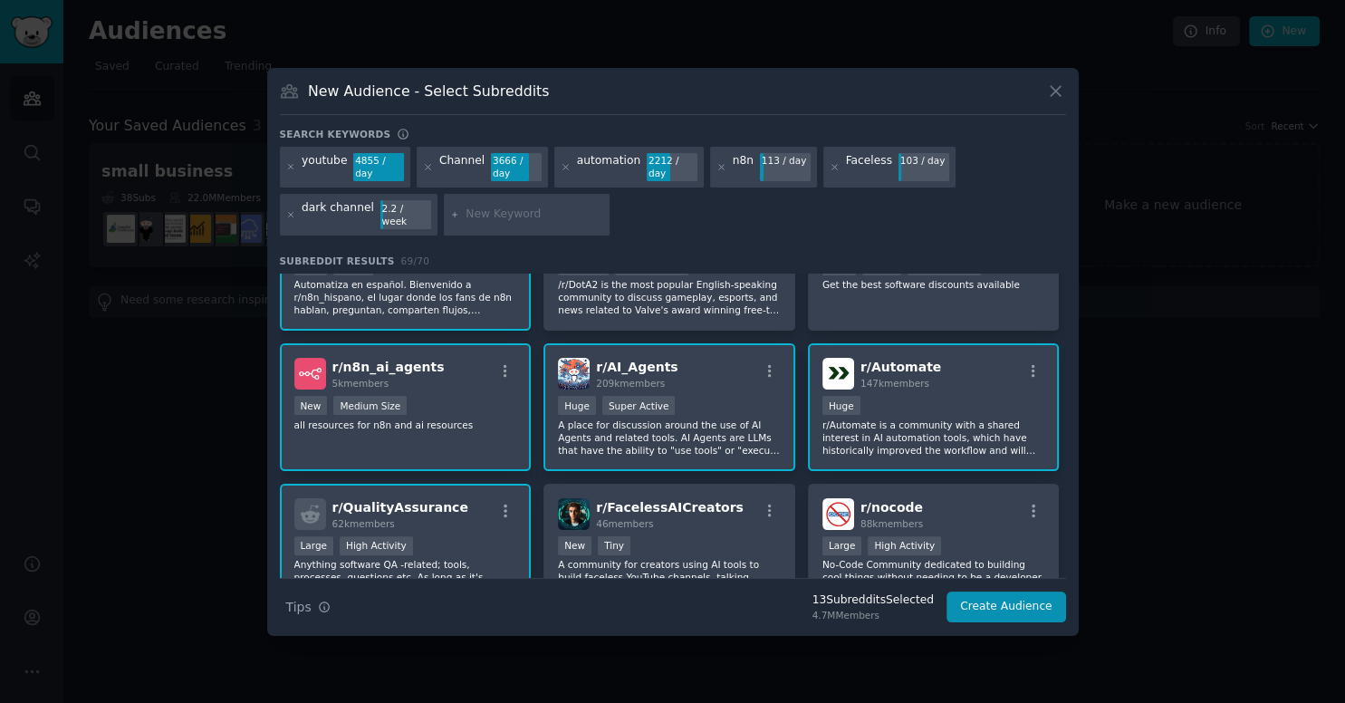
click at [390, 500] on span "r/ QualityAssurance" at bounding box center [400, 507] width 136 height 14
click at [431, 418] on p "all resources for n8n and ai resources" at bounding box center [405, 424] width 223 height 13
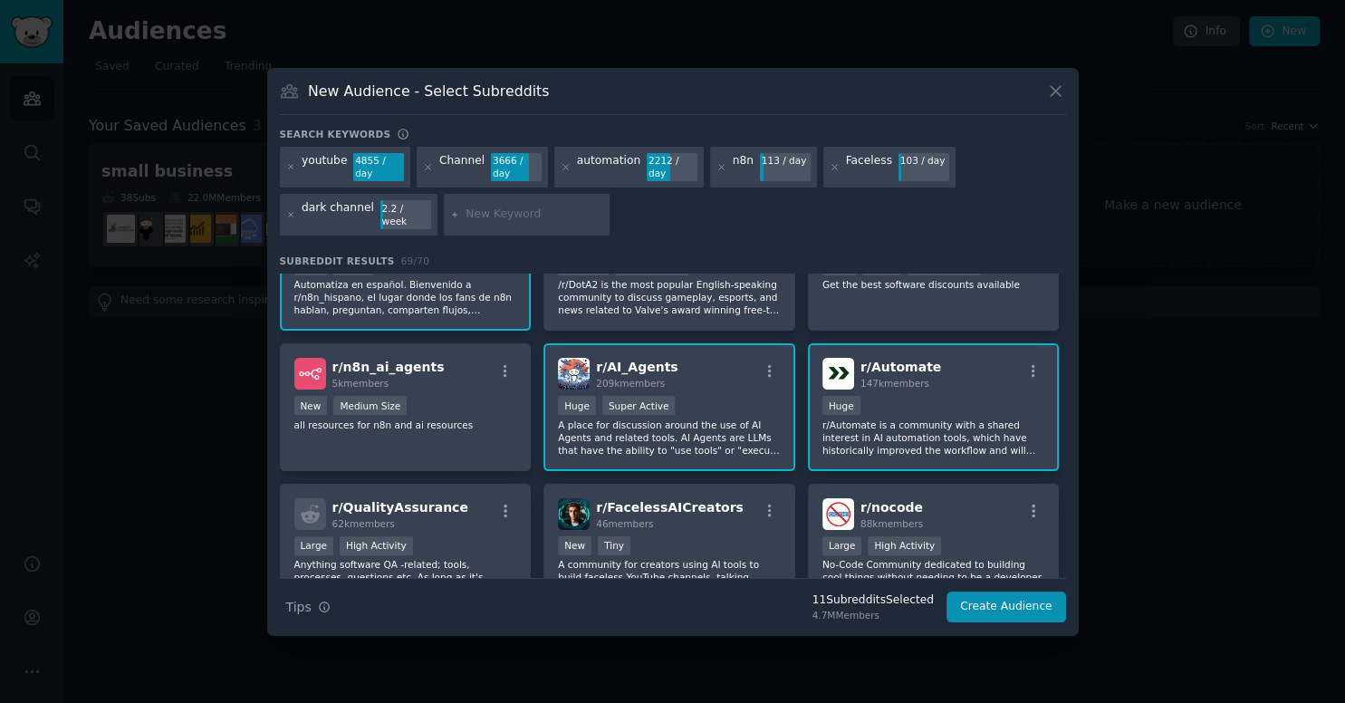
click at [685, 373] on div "r/ AI_Agents 209k members 100,000 - 1,000,000 members Huge Super Active A place…" at bounding box center [669, 407] width 252 height 128
click at [900, 360] on span "r/ Automate" at bounding box center [900, 367] width 81 height 14
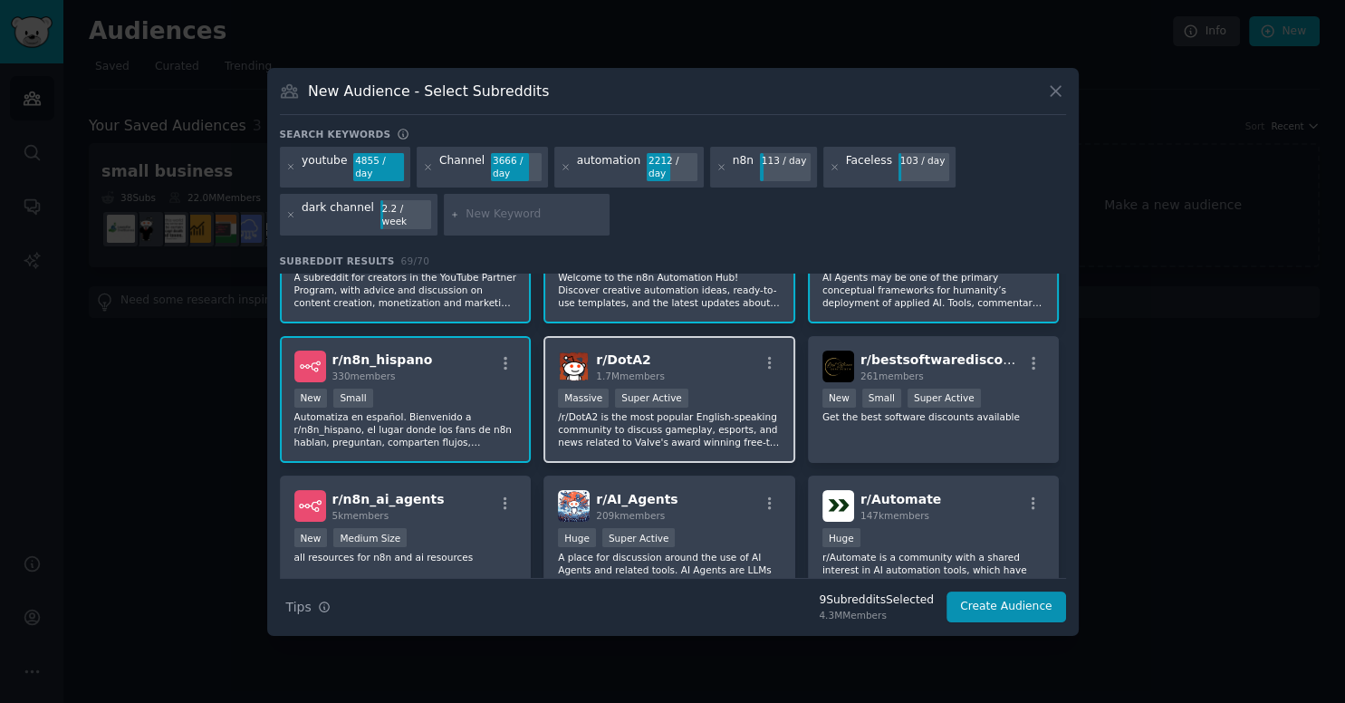
scroll to position [429, 0]
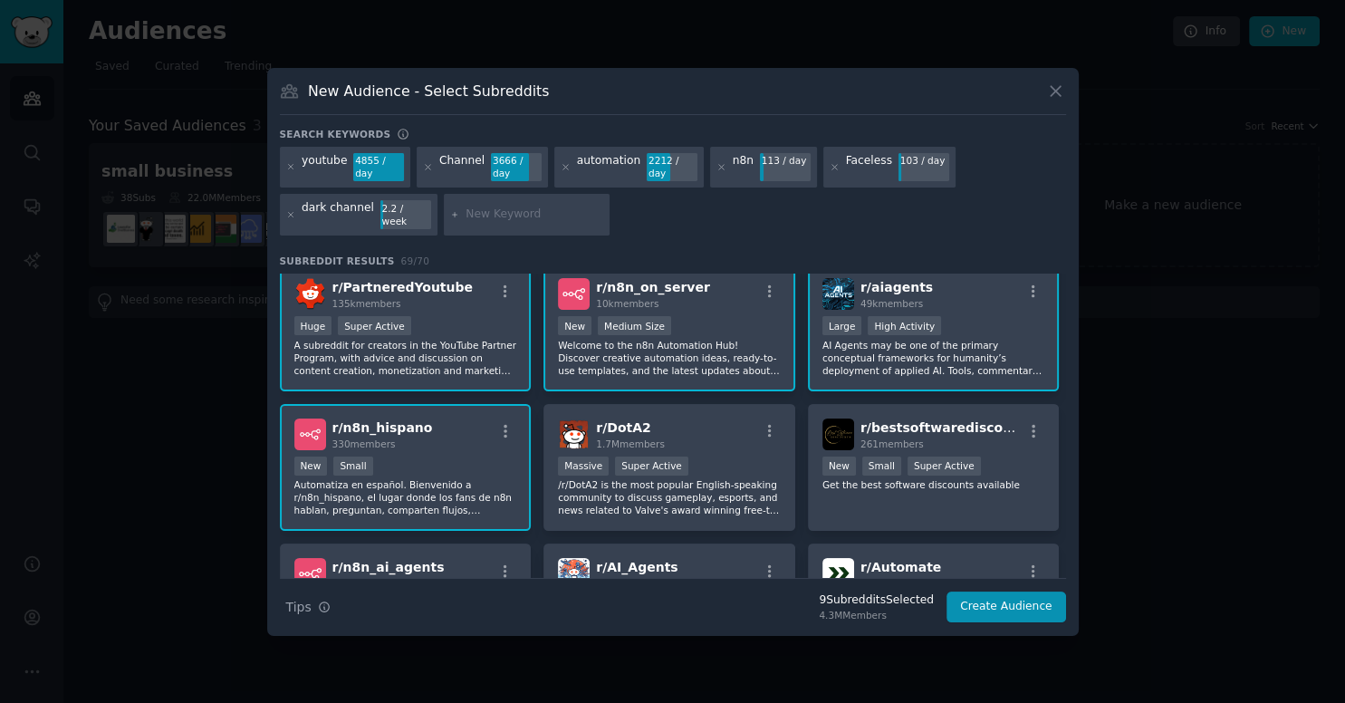
click at [482, 418] on div "r/ n8n_hispano 330 members" at bounding box center [405, 434] width 223 height 32
click at [463, 339] on p "A subreddit for creators in the YouTube Partner Program, with advice and discus…" at bounding box center [405, 358] width 223 height 38
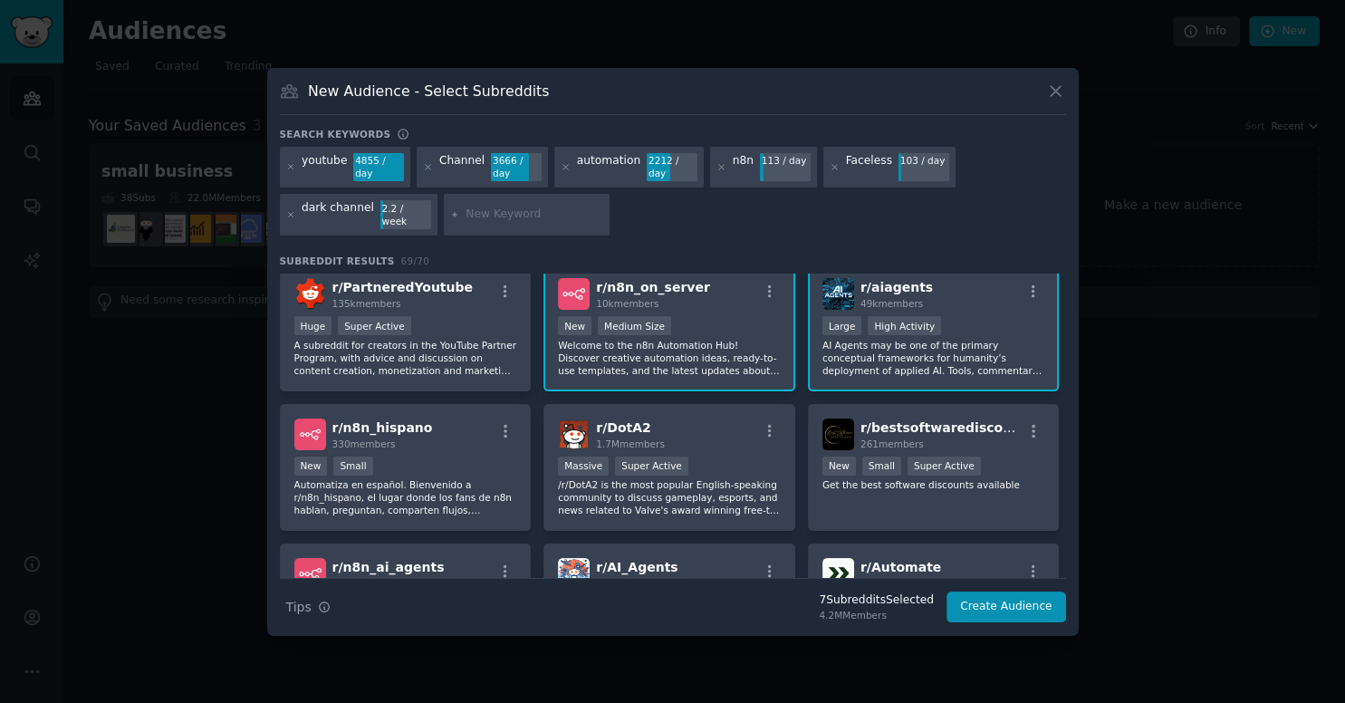
click at [984, 316] on div "Large High Activity" at bounding box center [933, 327] width 223 height 23
click at [724, 284] on div "r/ n8n_on_server 10k members" at bounding box center [669, 294] width 223 height 32
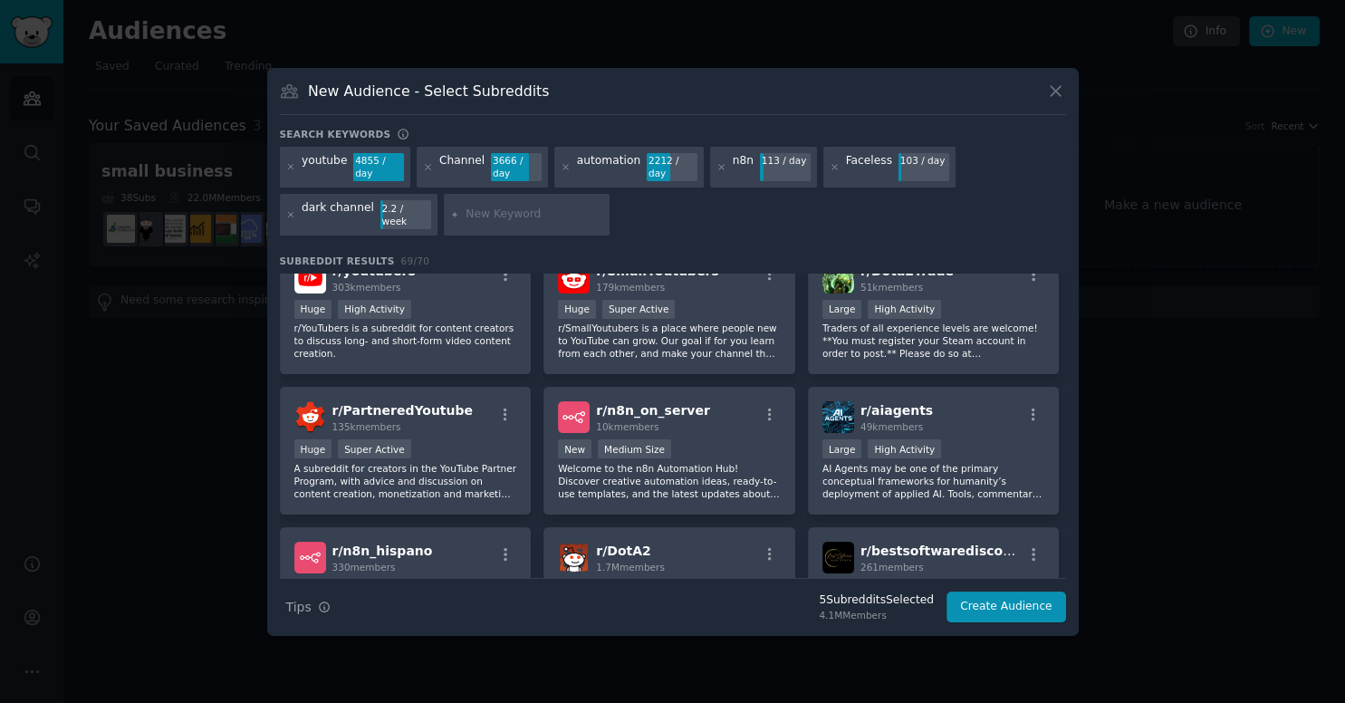
scroll to position [229, 0]
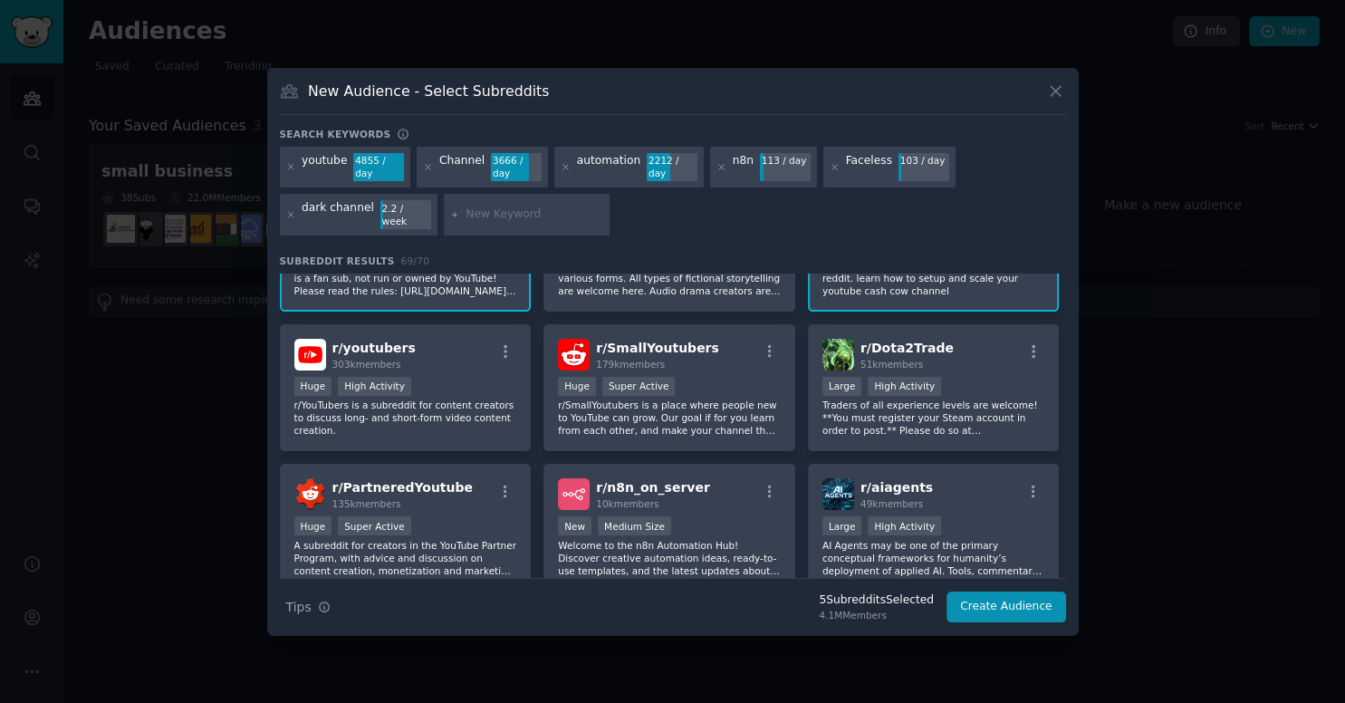
click at [1052, 115] on div "New Audience - Select Subreddits" at bounding box center [673, 98] width 786 height 34
click at [1052, 101] on icon at bounding box center [1055, 91] width 19 height 19
